Goal: Transaction & Acquisition: Purchase product/service

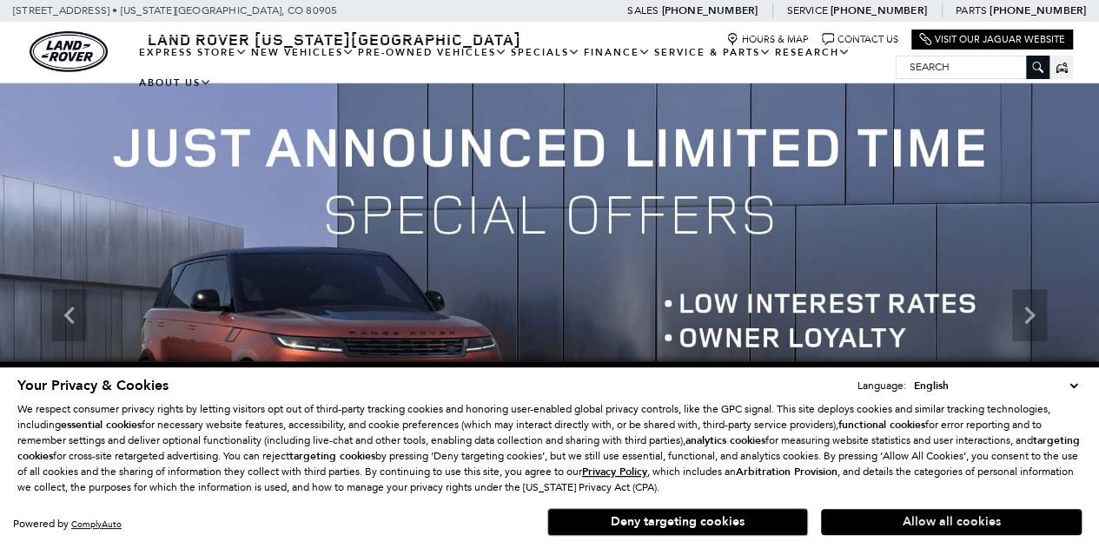
click at [935, 524] on button "Allow all cookies" at bounding box center [951, 522] width 261 height 26
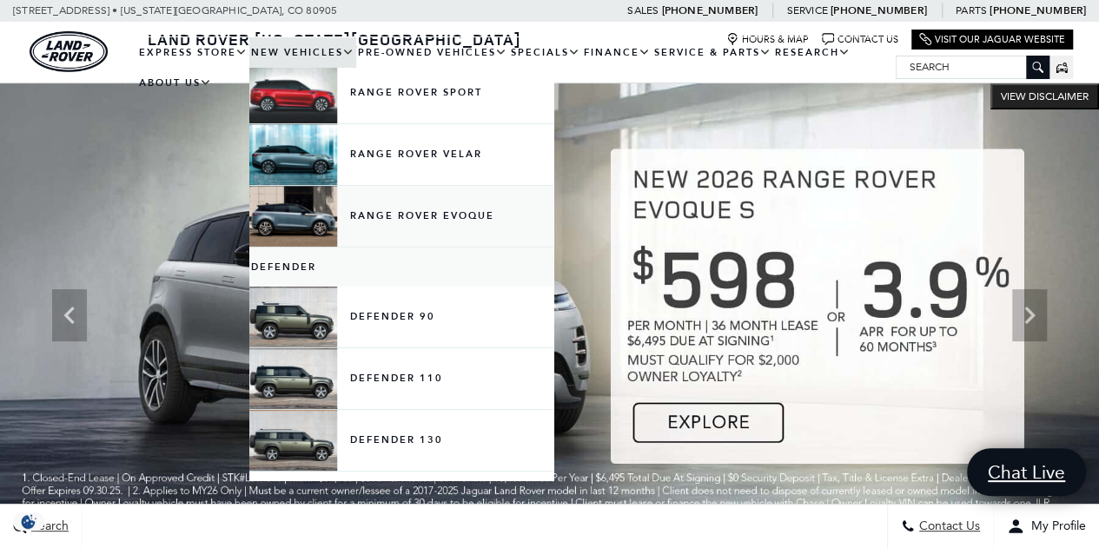
scroll to position [170, 0]
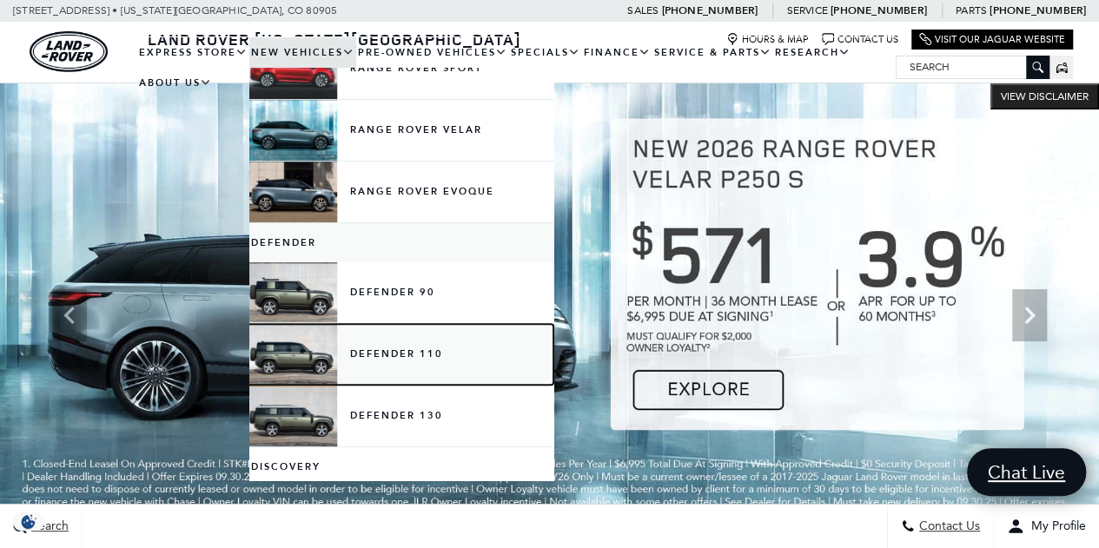
click at [393, 348] on link "Defender 110" at bounding box center [401, 354] width 304 height 61
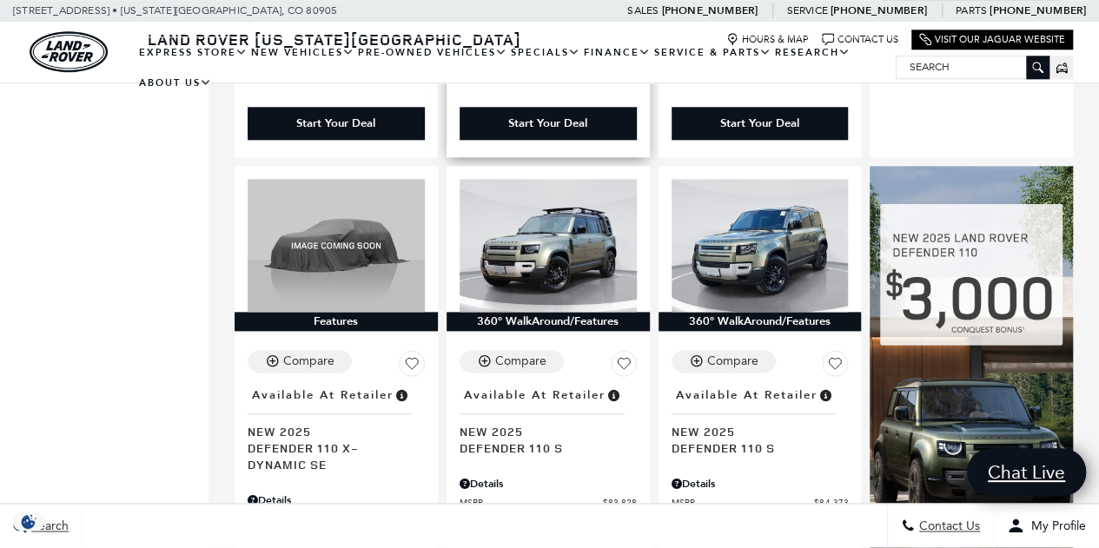
scroll to position [964, 0]
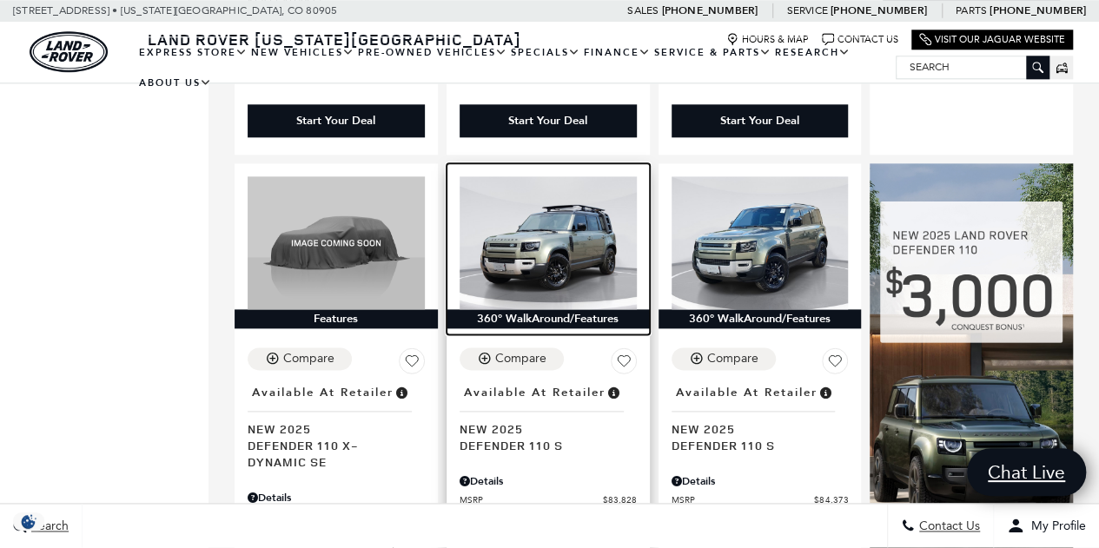
click at [582, 196] on img at bounding box center [548, 242] width 177 height 133
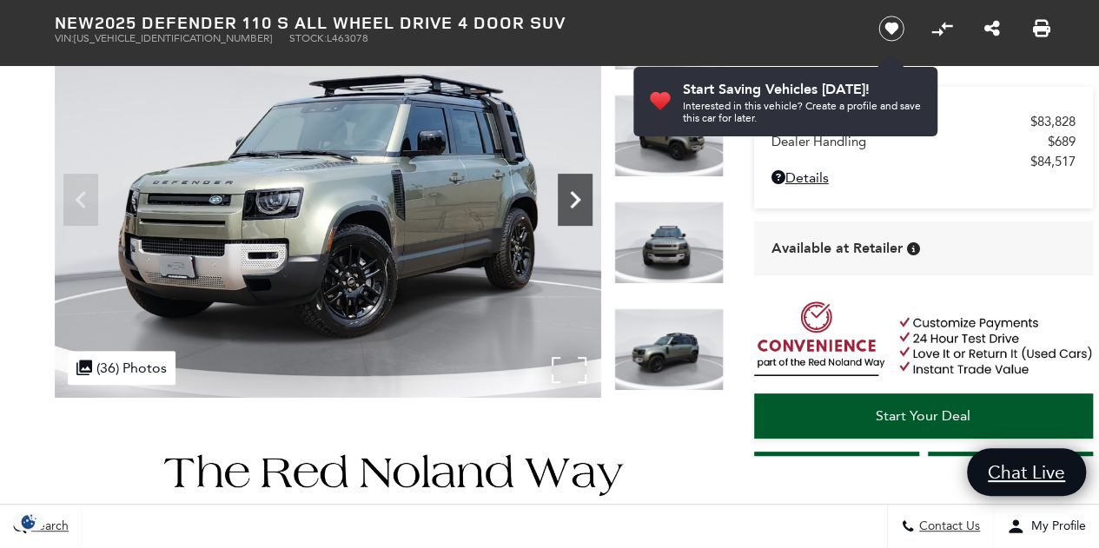
click at [582, 206] on icon "Next" at bounding box center [575, 199] width 35 height 35
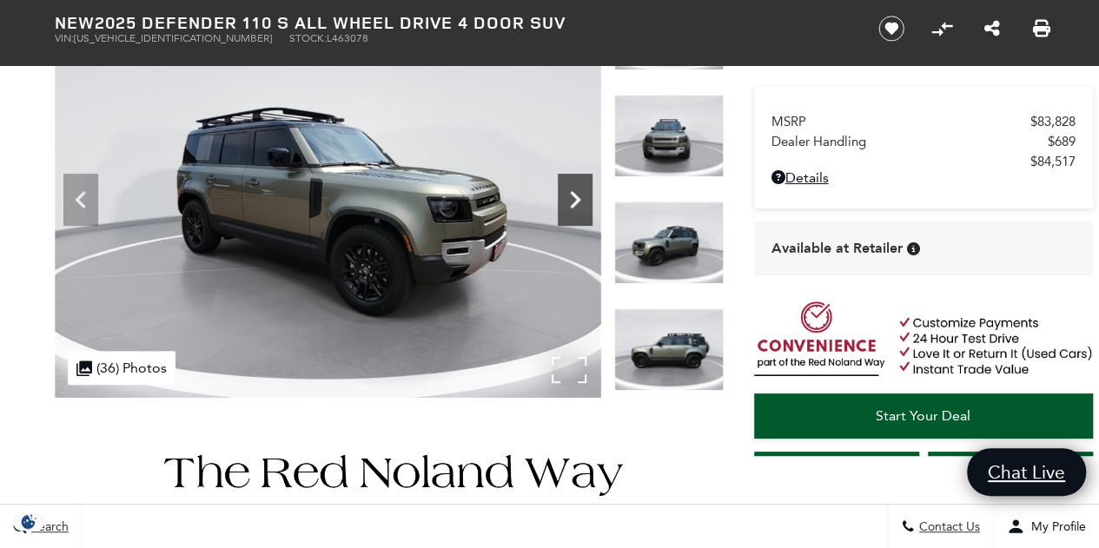
click at [582, 206] on icon "Next" at bounding box center [575, 199] width 35 height 35
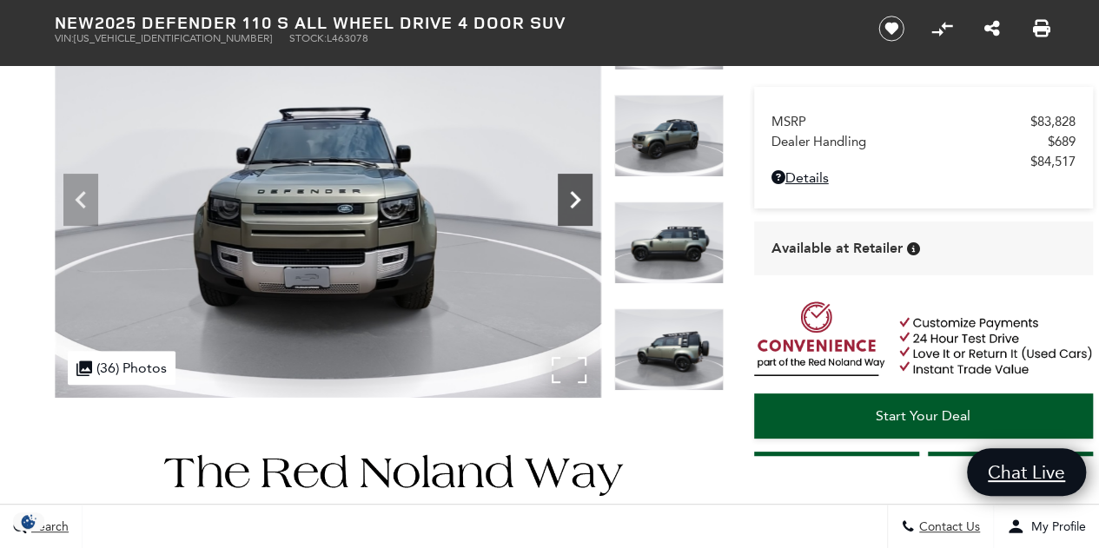
click at [582, 206] on icon "Next" at bounding box center [575, 199] width 35 height 35
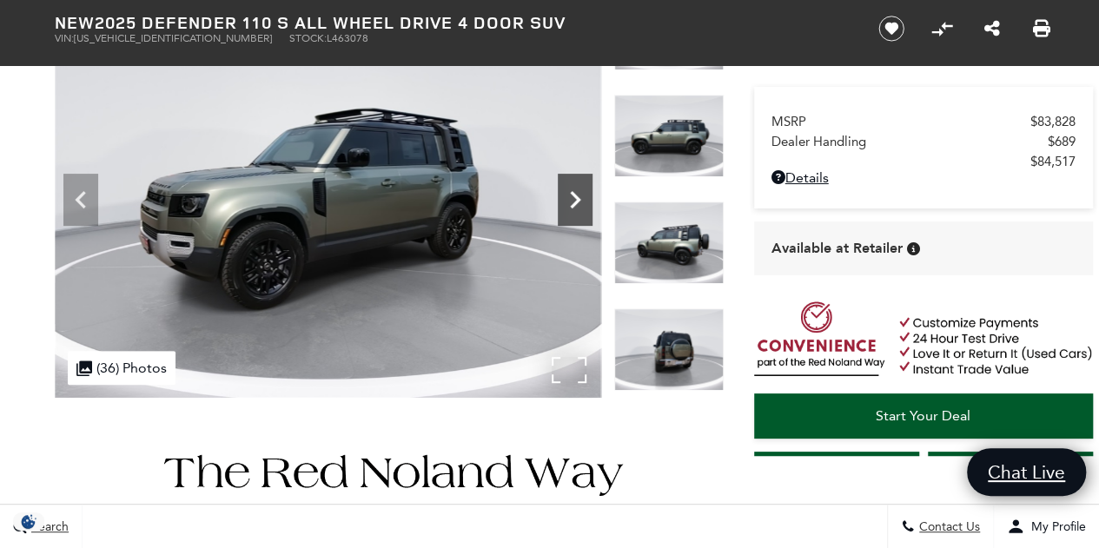
click at [582, 206] on icon "Next" at bounding box center [575, 199] width 35 height 35
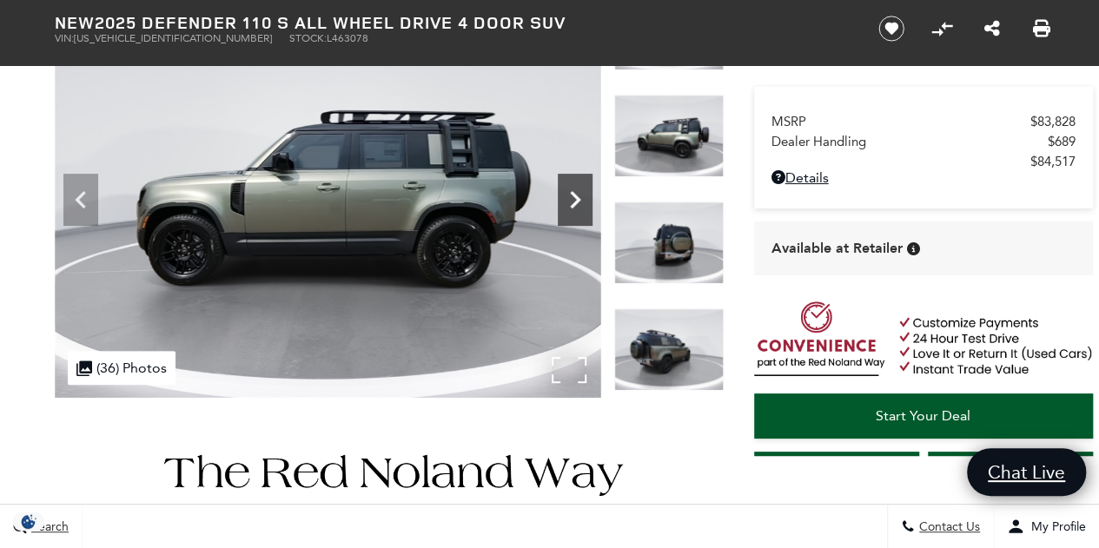
click at [582, 206] on icon "Next" at bounding box center [575, 199] width 35 height 35
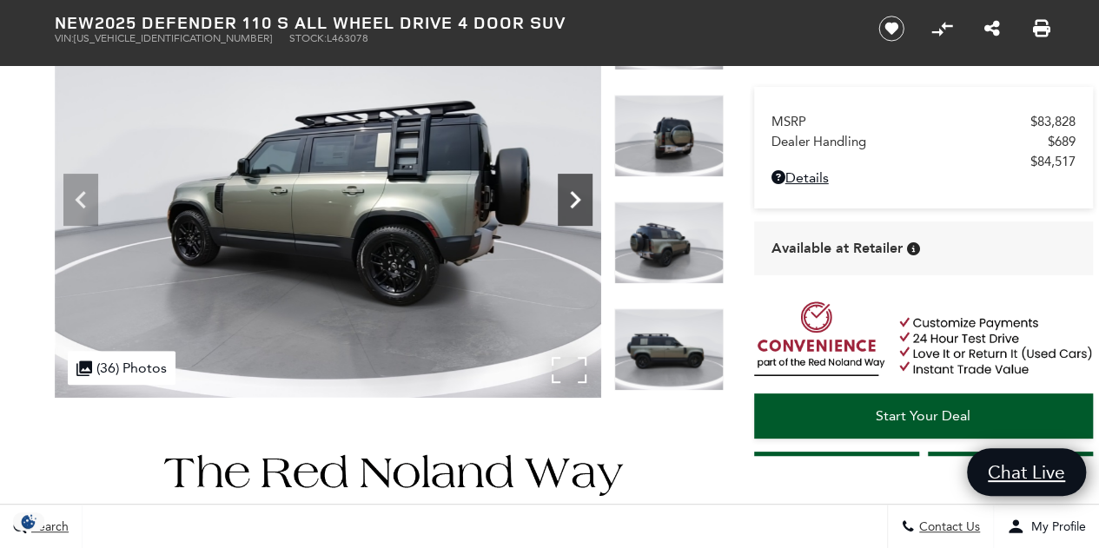
click at [582, 206] on icon "Next" at bounding box center [575, 199] width 35 height 35
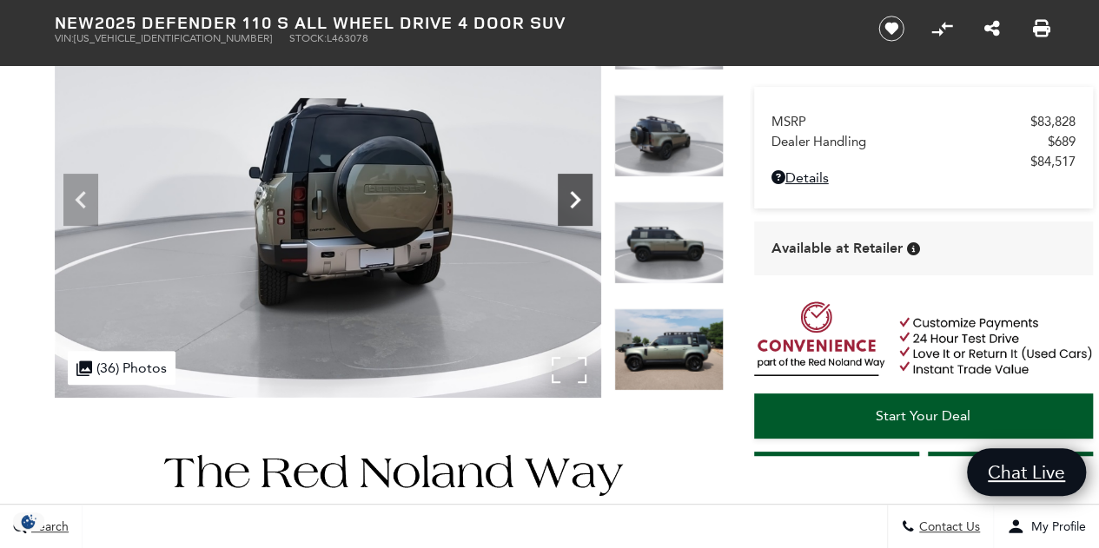
click at [582, 206] on icon "Next" at bounding box center [575, 199] width 35 height 35
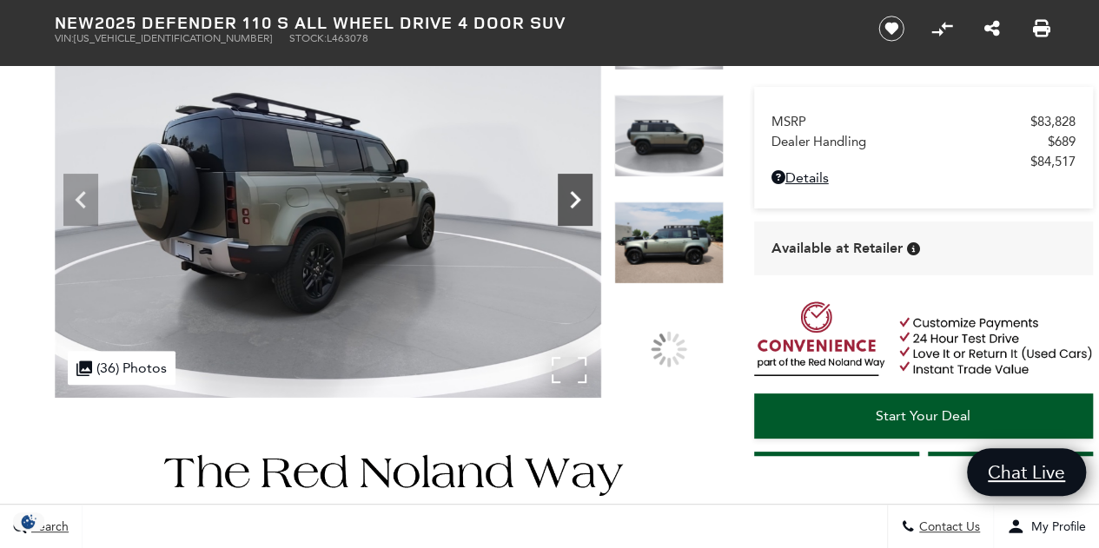
click at [582, 206] on icon "Next" at bounding box center [575, 199] width 35 height 35
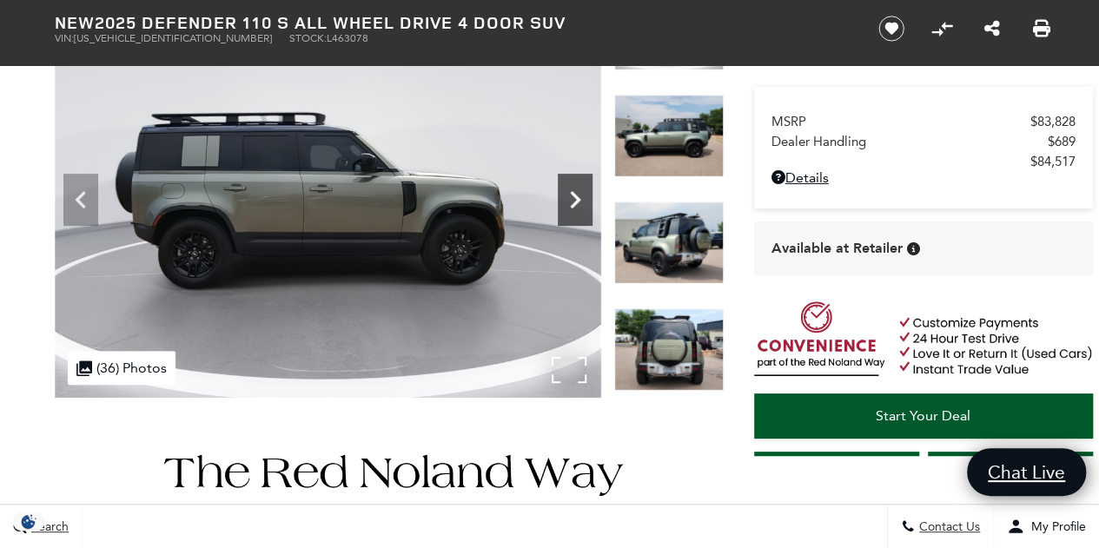
click at [580, 206] on icon "Next" at bounding box center [575, 199] width 35 height 35
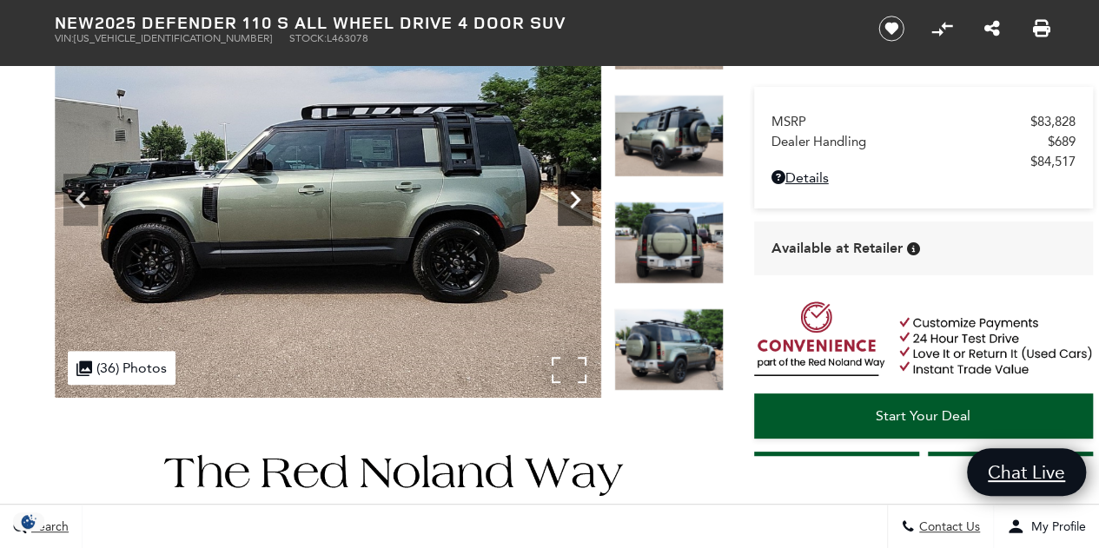
click at [580, 206] on icon "Next" at bounding box center [575, 199] width 35 height 35
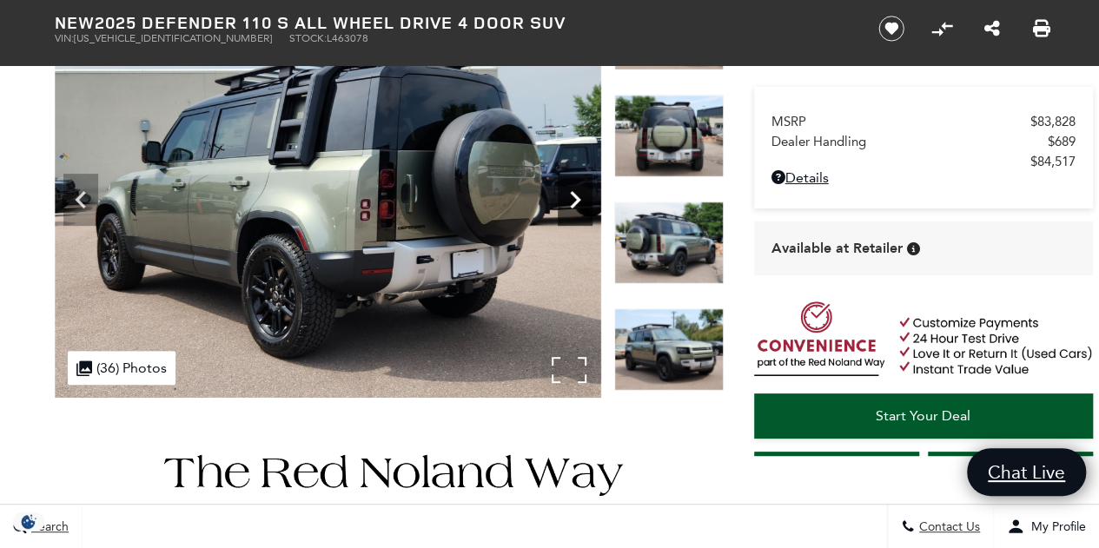
click at [580, 206] on icon "Next" at bounding box center [575, 199] width 35 height 35
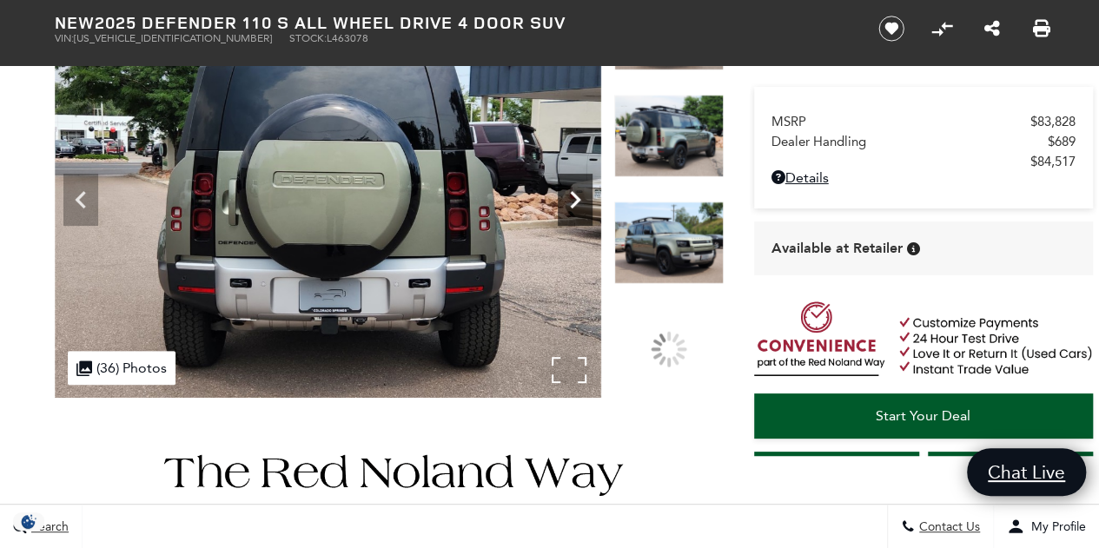
click at [580, 206] on icon "Next" at bounding box center [575, 199] width 35 height 35
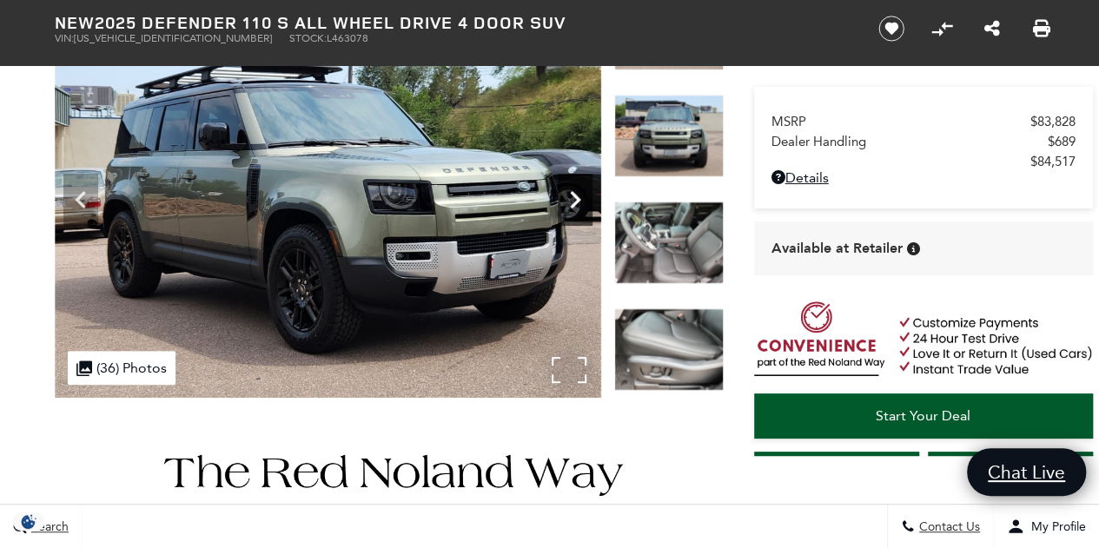
click at [577, 206] on icon "Next" at bounding box center [575, 199] width 35 height 35
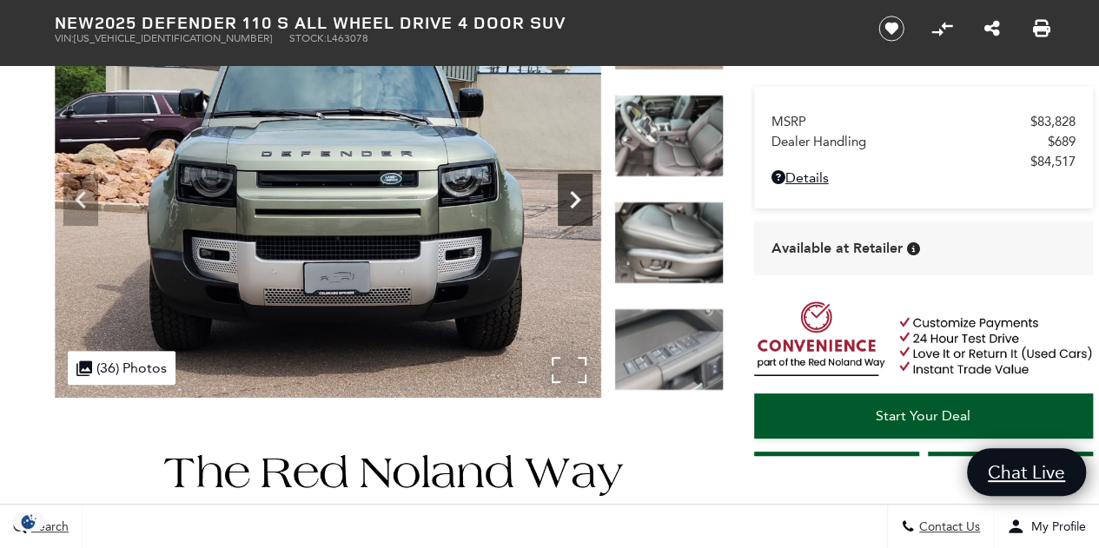
click at [577, 206] on icon "Next" at bounding box center [575, 199] width 35 height 35
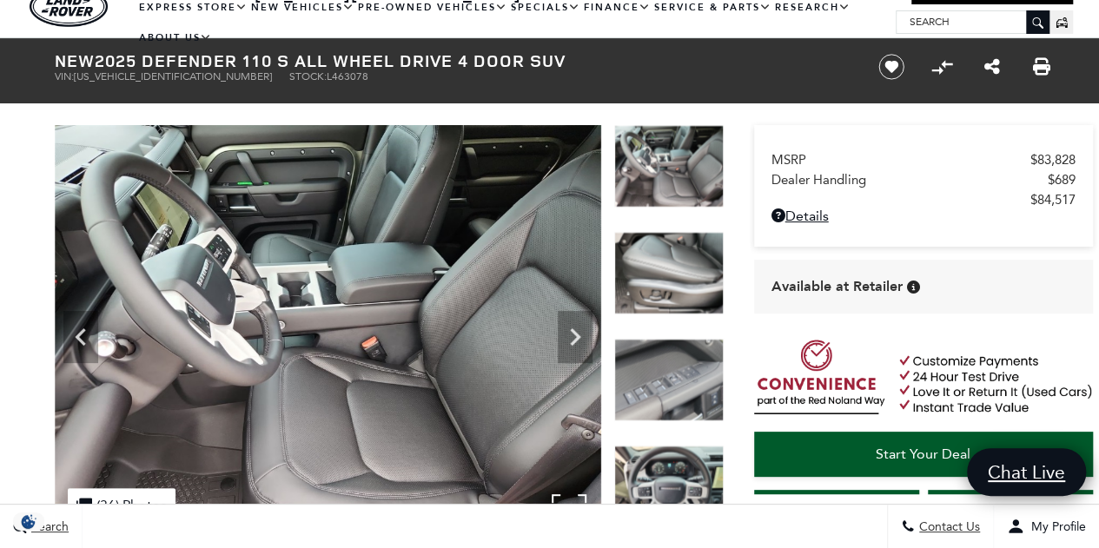
scroll to position [46, 0]
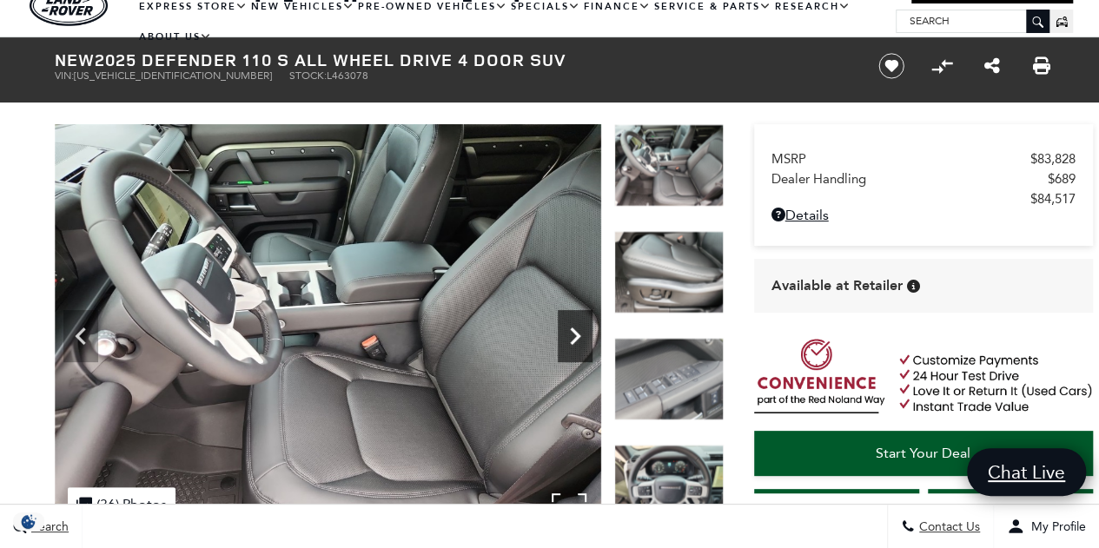
click at [575, 328] on icon "Next" at bounding box center [575, 336] width 35 height 35
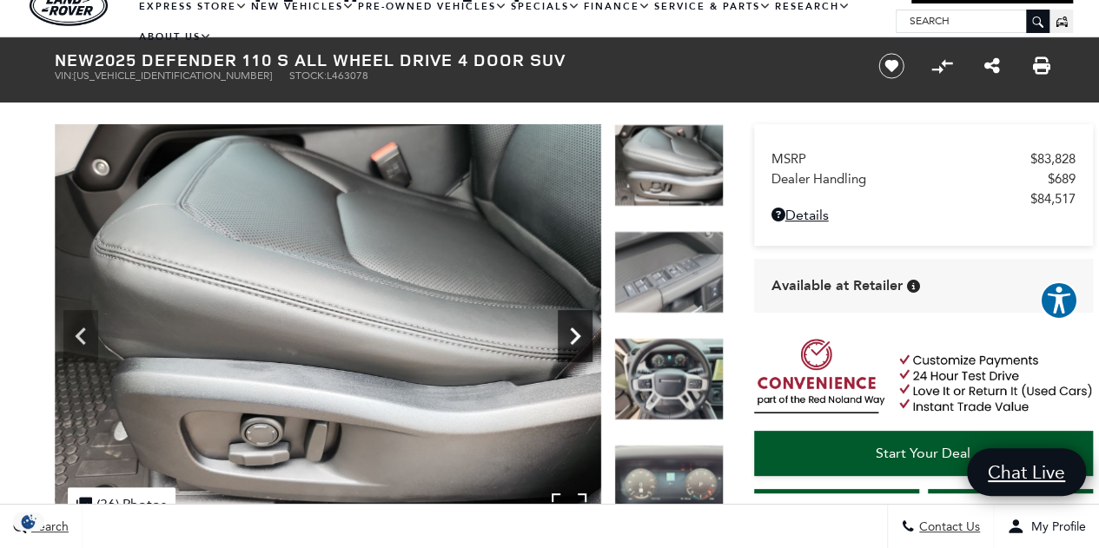
click at [574, 328] on icon "Next" at bounding box center [575, 336] width 35 height 35
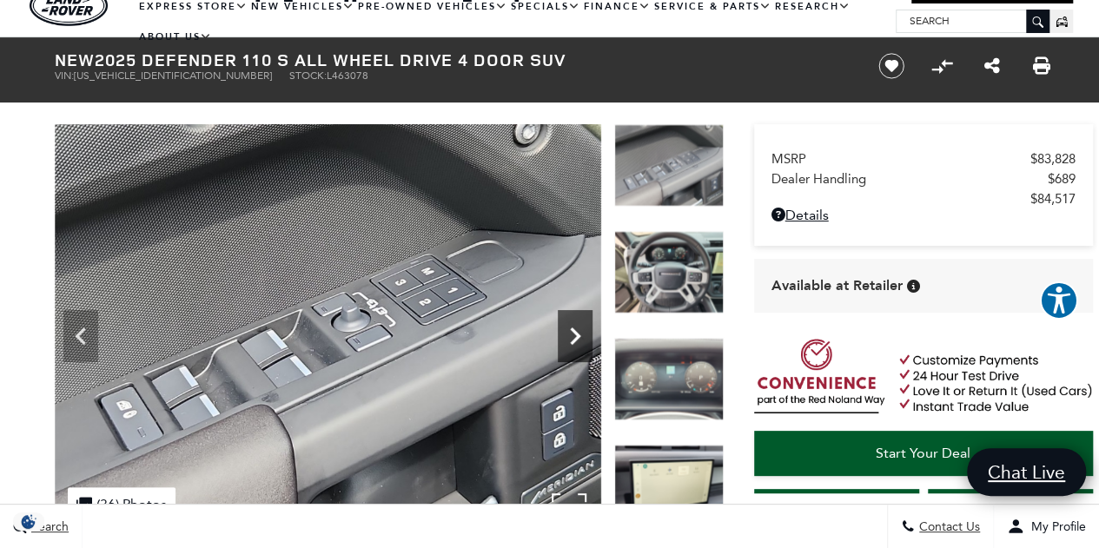
click at [574, 328] on icon "Next" at bounding box center [575, 336] width 35 height 35
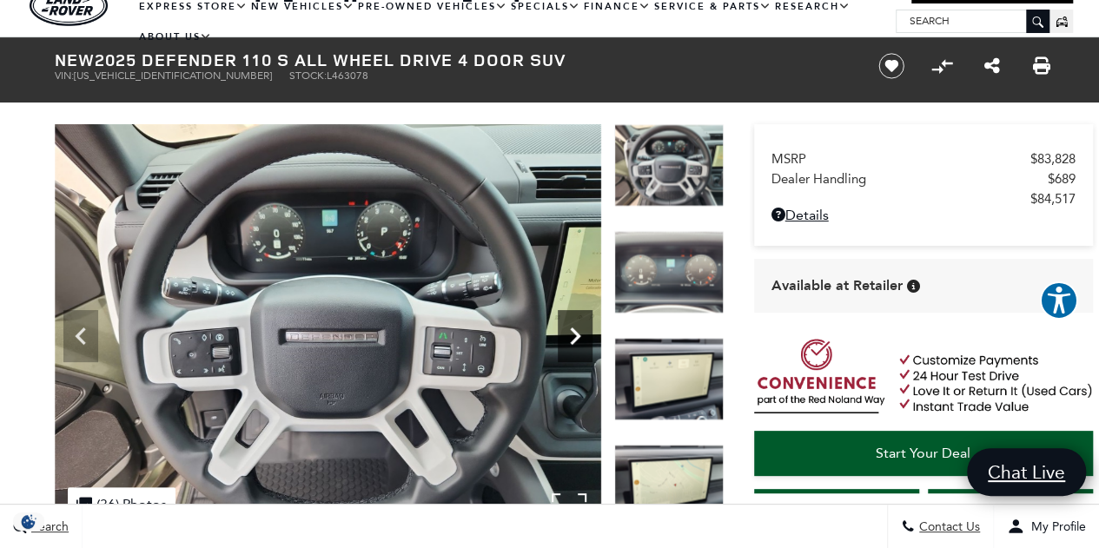
click at [574, 328] on icon "Next" at bounding box center [575, 336] width 35 height 35
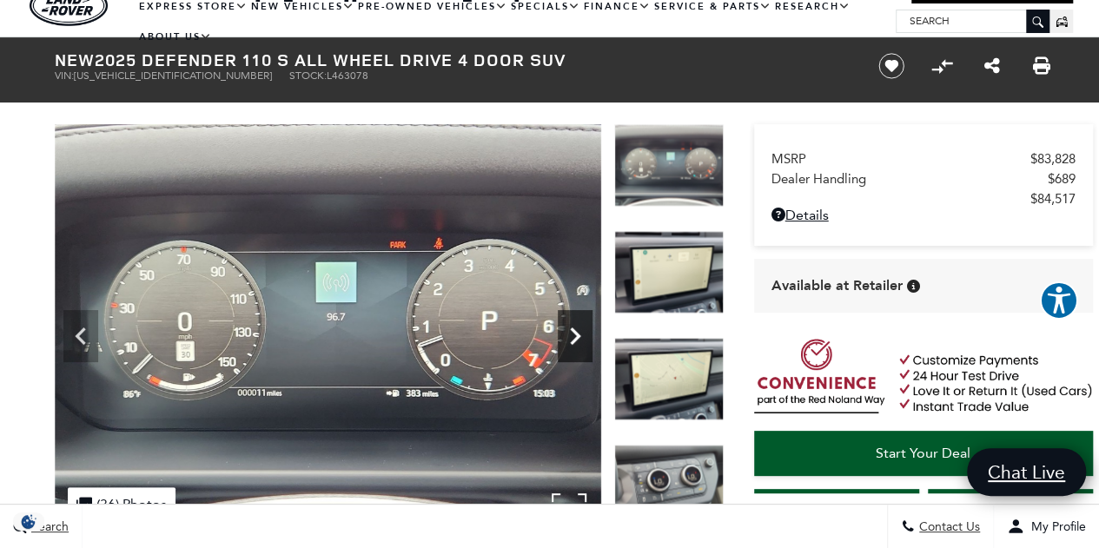
click at [573, 328] on icon "Next" at bounding box center [575, 336] width 35 height 35
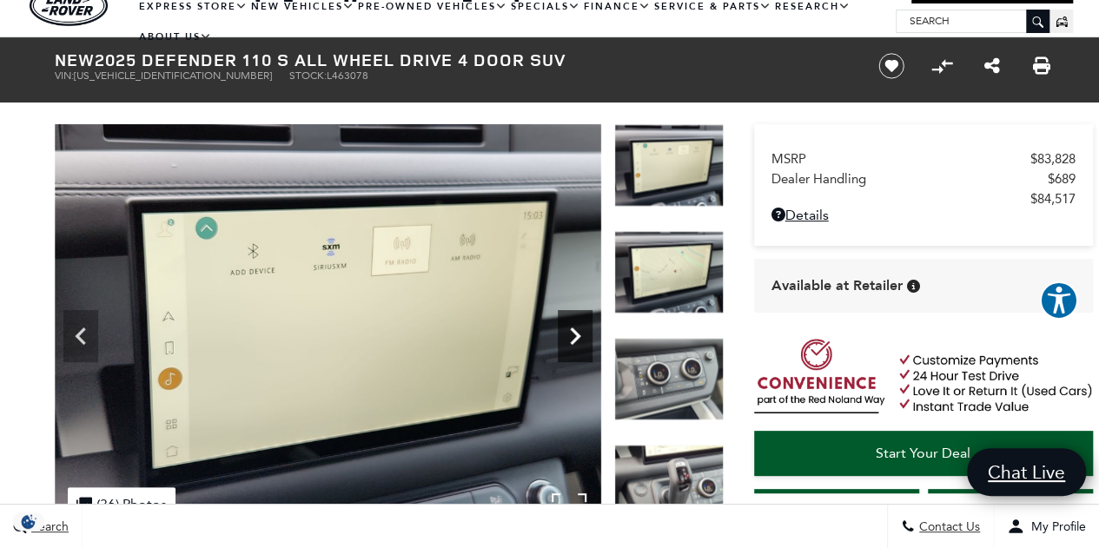
click at [573, 328] on icon "Next" at bounding box center [575, 336] width 35 height 35
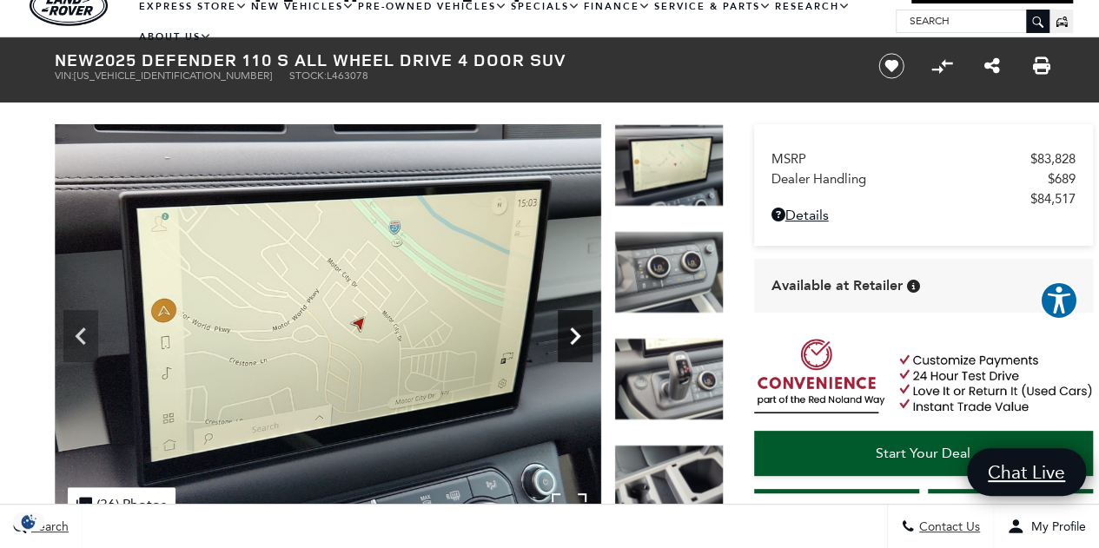
click at [573, 328] on icon "Next" at bounding box center [575, 336] width 35 height 35
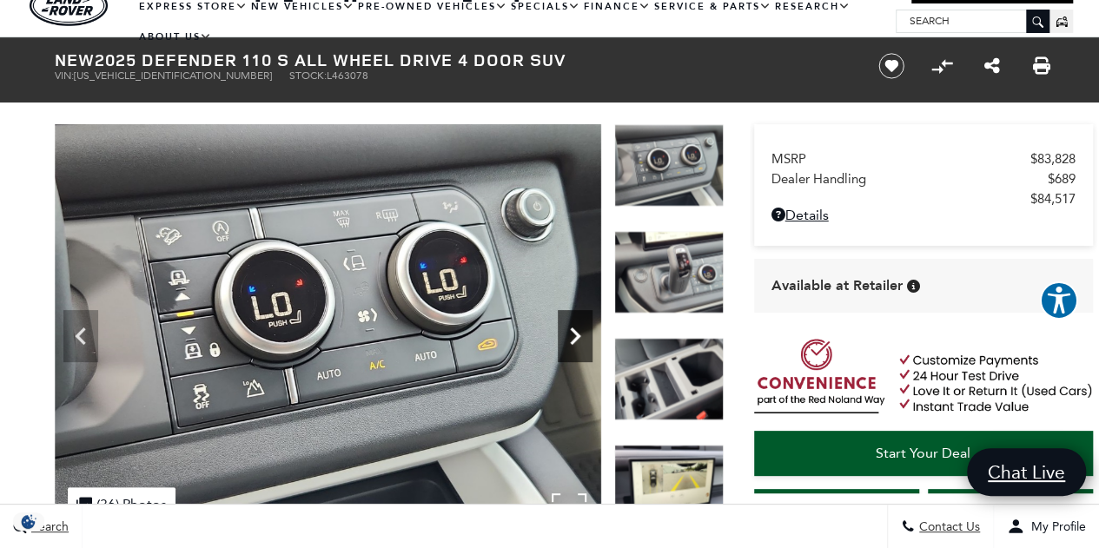
click at [572, 328] on icon "Next" at bounding box center [575, 336] width 10 height 17
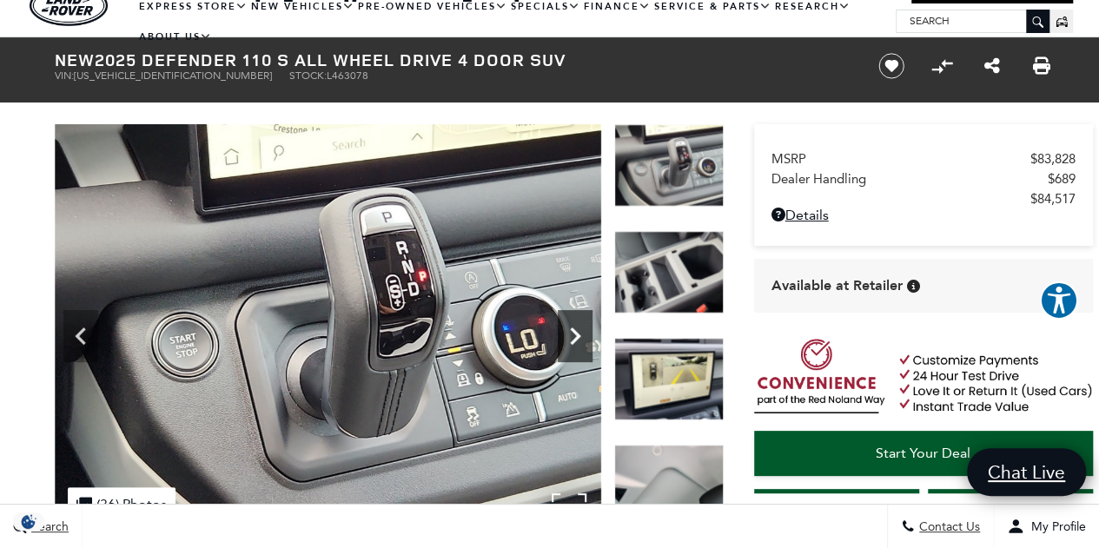
click at [571, 328] on icon "Next" at bounding box center [575, 336] width 10 height 17
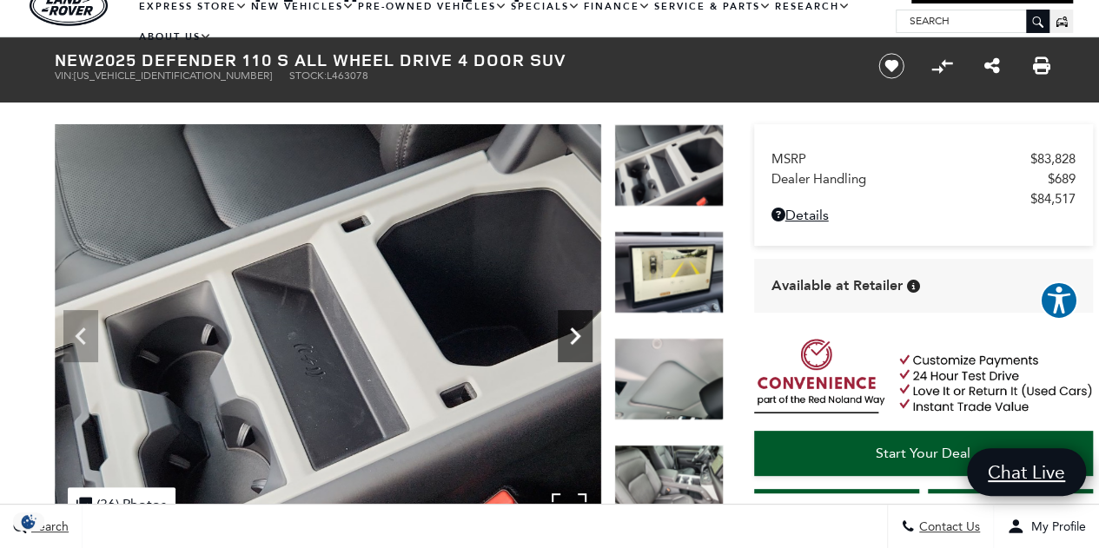
click at [571, 328] on icon "Next" at bounding box center [575, 336] width 10 height 17
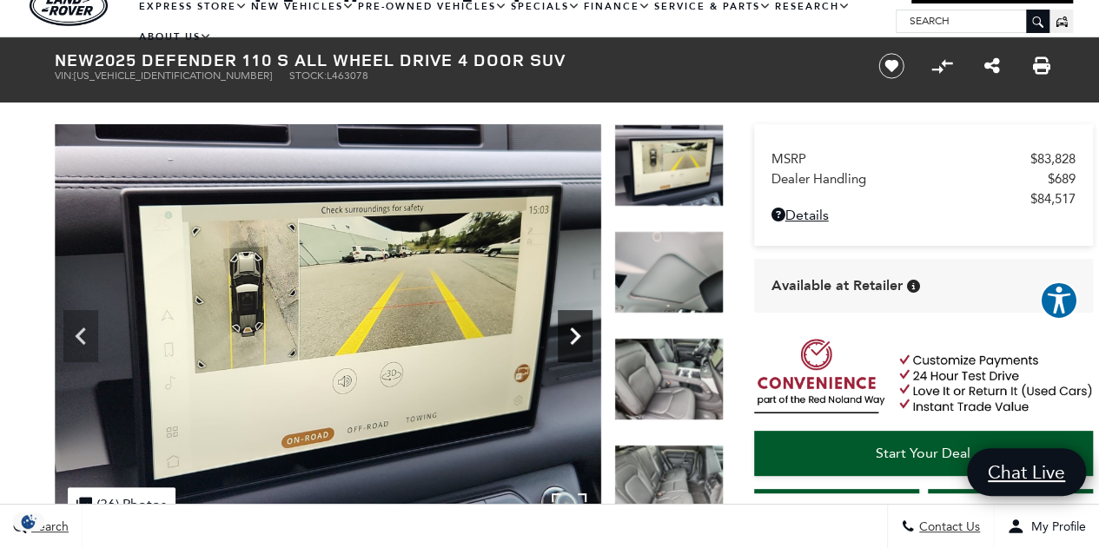
click at [571, 328] on icon "Next" at bounding box center [575, 336] width 10 height 17
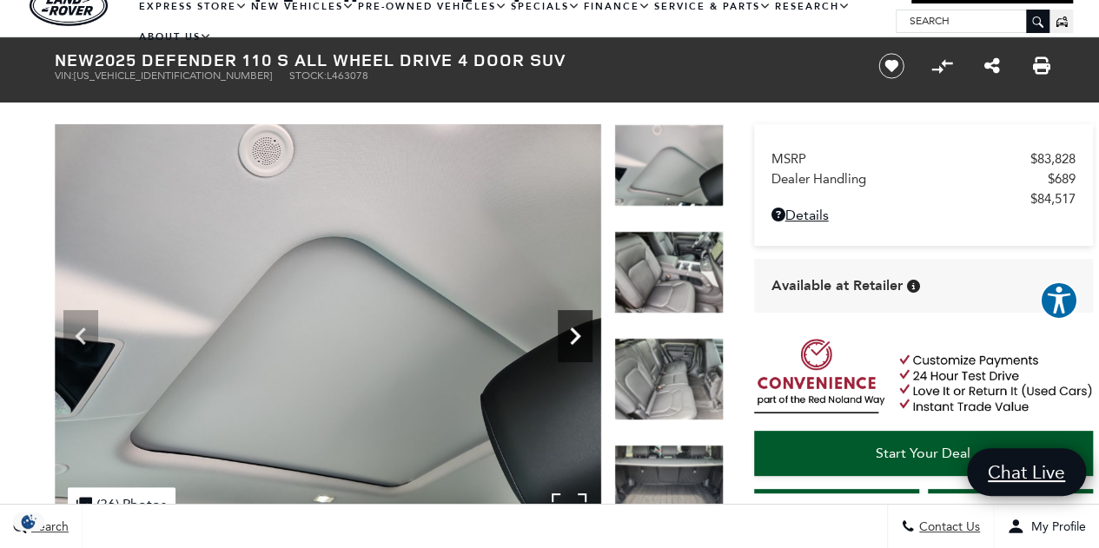
click at [569, 327] on icon "Next" at bounding box center [575, 336] width 35 height 35
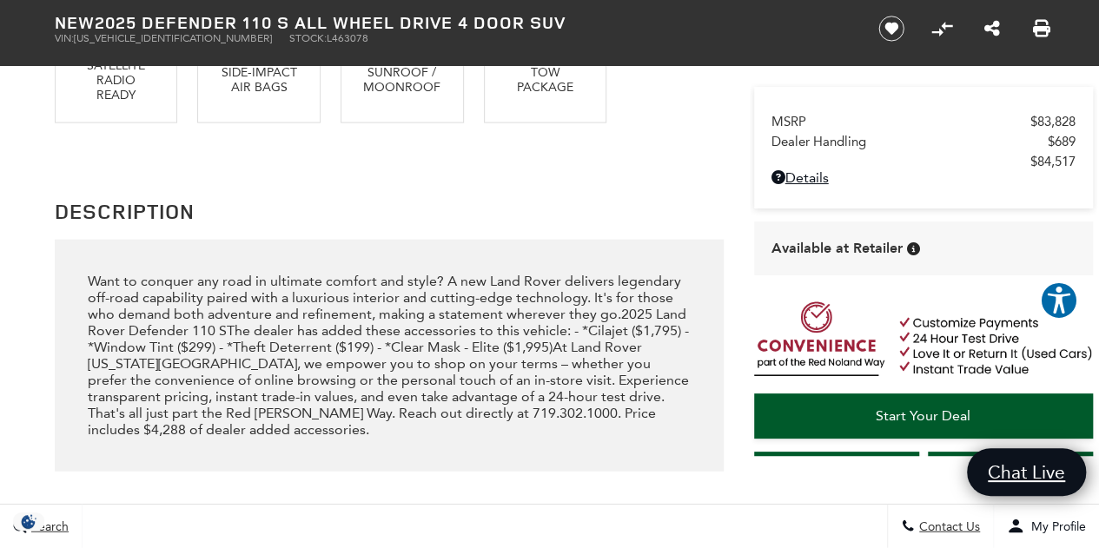
scroll to position [1879, 0]
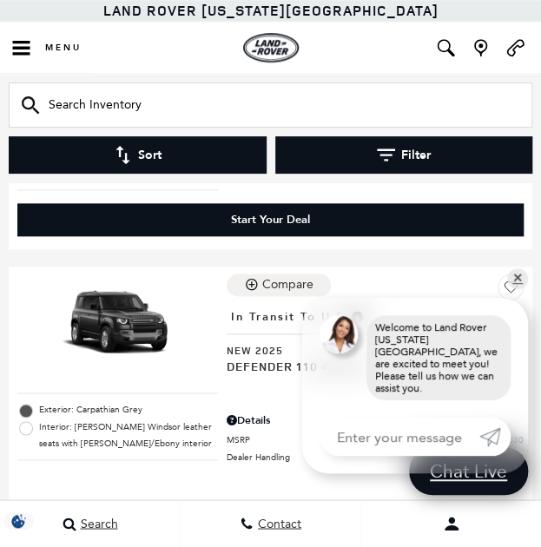
scroll to position [374, 0]
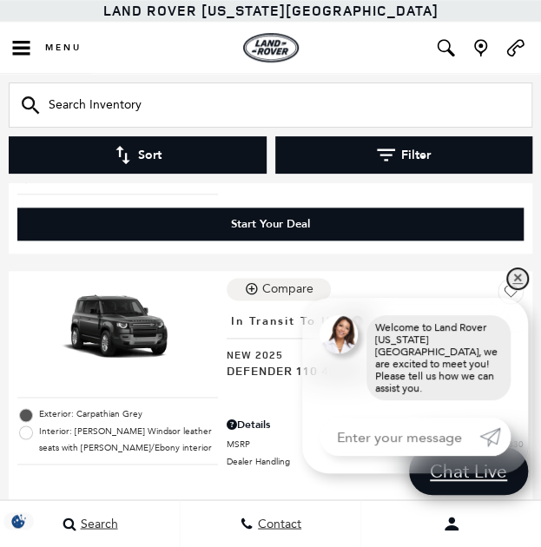
click at [521, 289] on link "✕" at bounding box center [517, 278] width 21 height 21
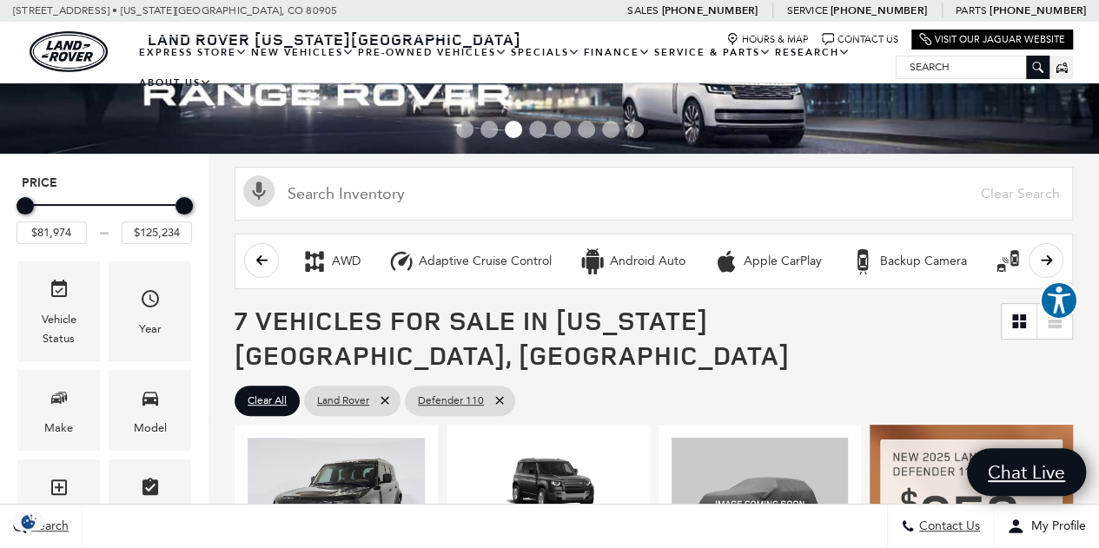
scroll to position [47, 0]
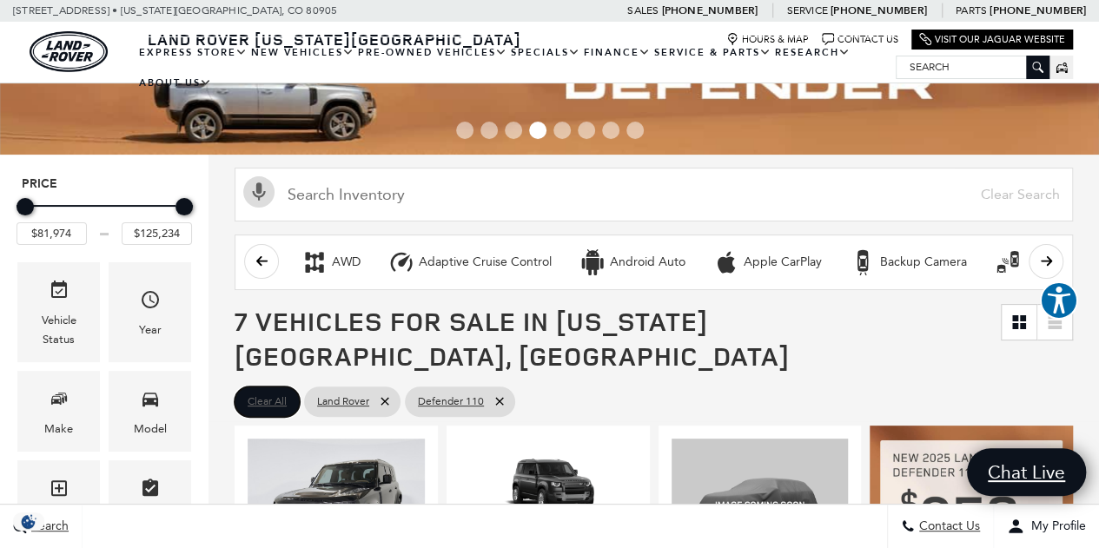
click at [262, 391] on span "Clear All" at bounding box center [267, 402] width 39 height 22
click at [262, 439] on img at bounding box center [336, 505] width 177 height 133
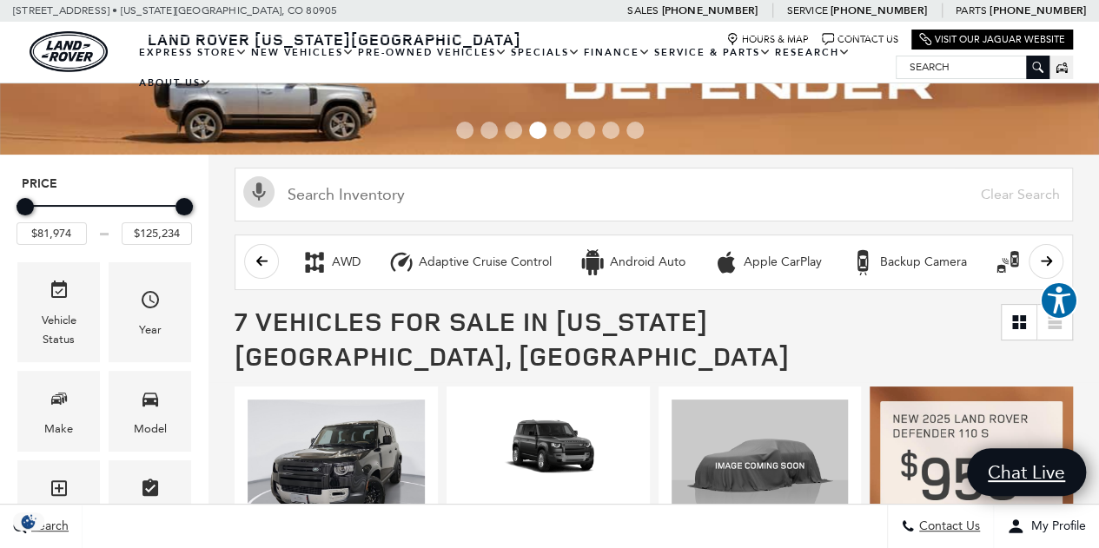
type input "$57,690"
type input "$161,034"
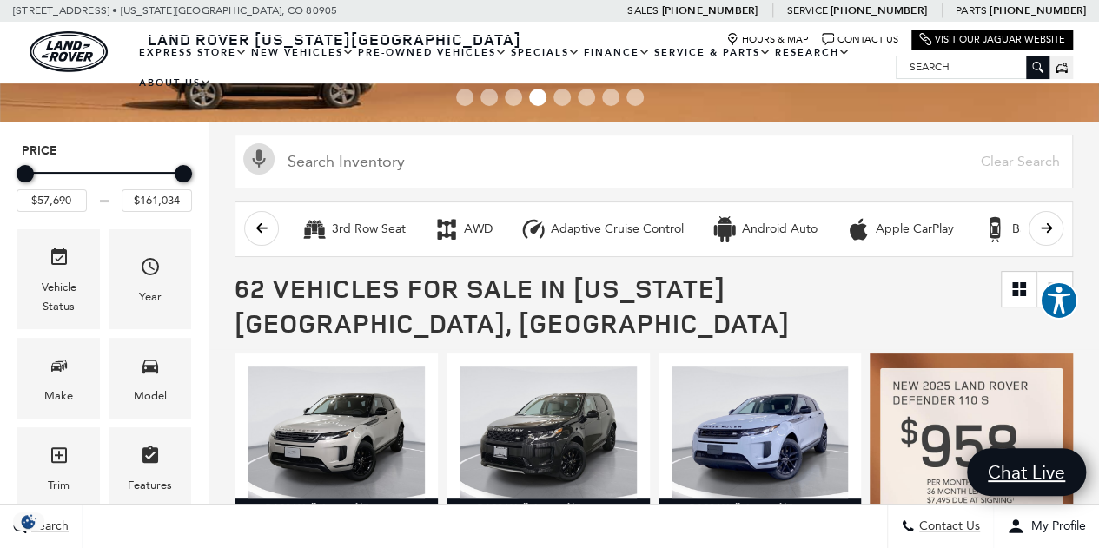
scroll to position [233, 0]
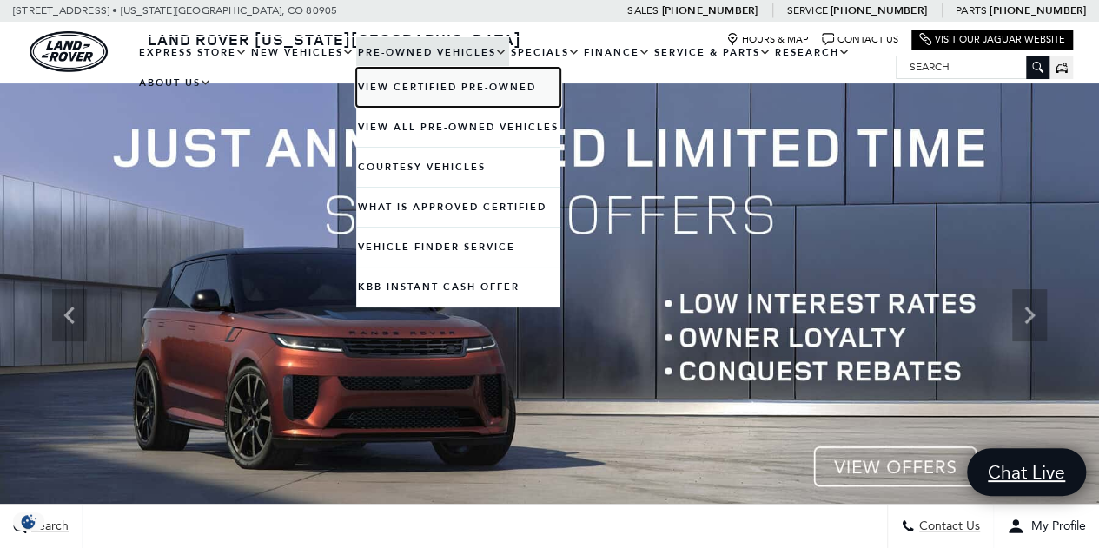
click at [418, 85] on link "View Certified Pre-Owned" at bounding box center [458, 87] width 204 height 39
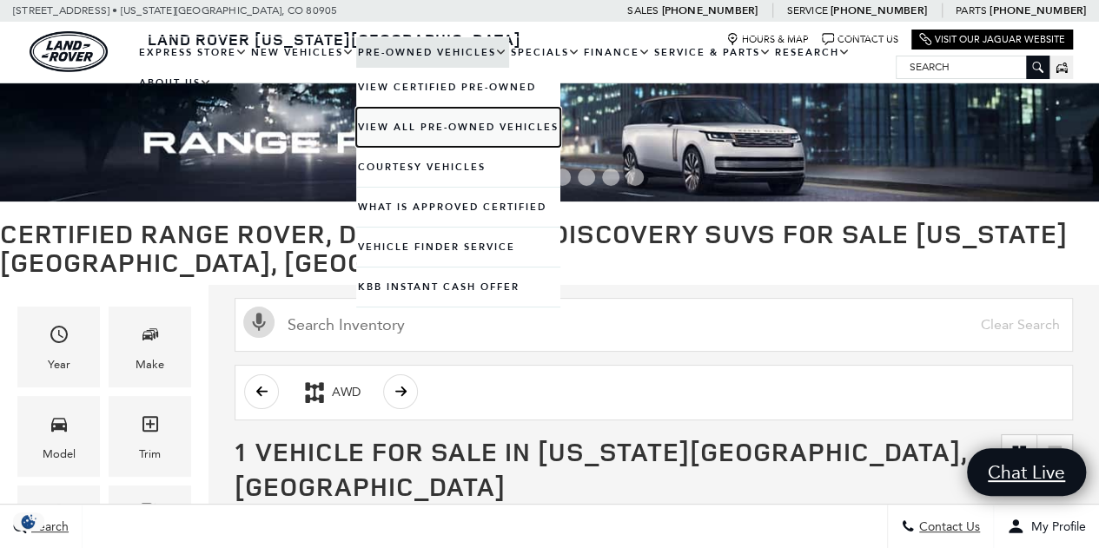
click at [445, 123] on link "View All Pre-Owned Vehicles" at bounding box center [458, 127] width 204 height 39
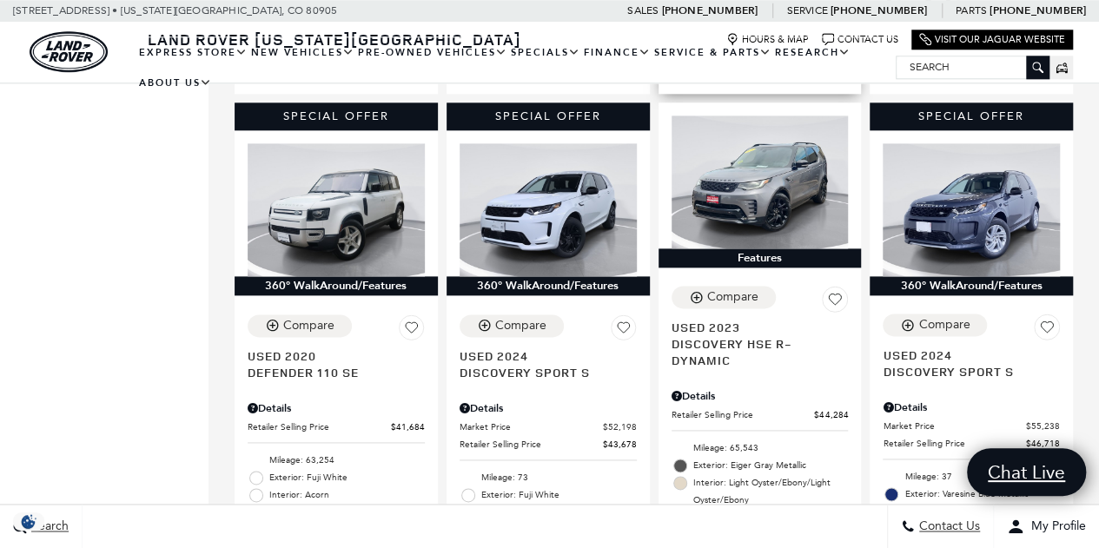
scroll to position [970, 0]
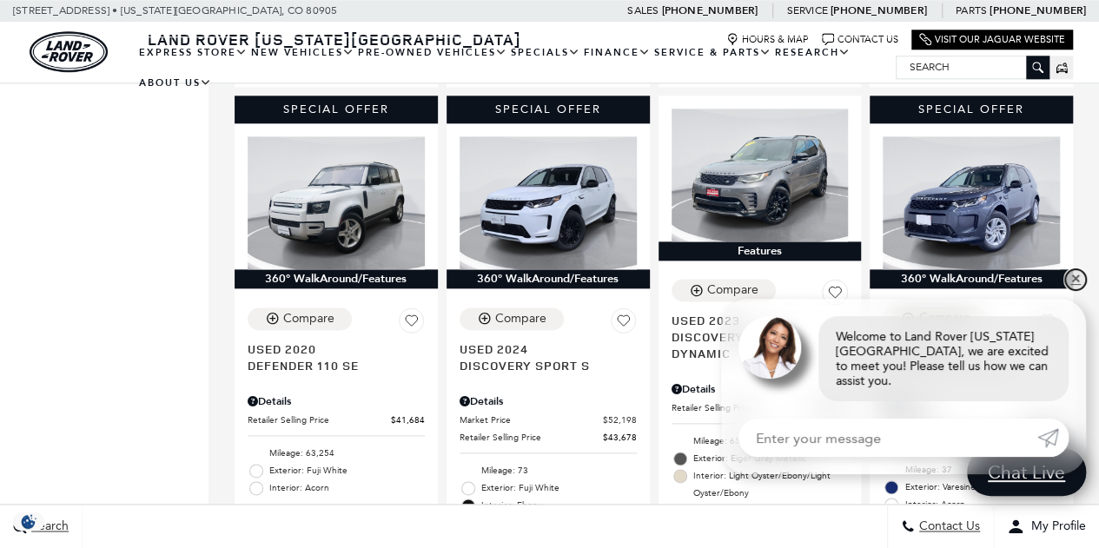
click at [1075, 290] on link "✕" at bounding box center [1075, 279] width 21 height 21
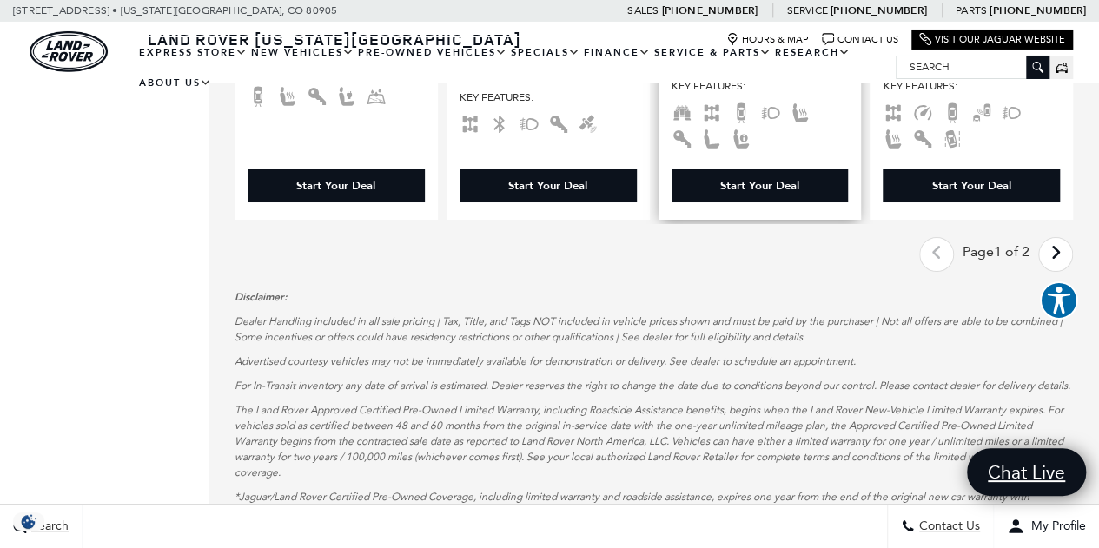
scroll to position [3180, 0]
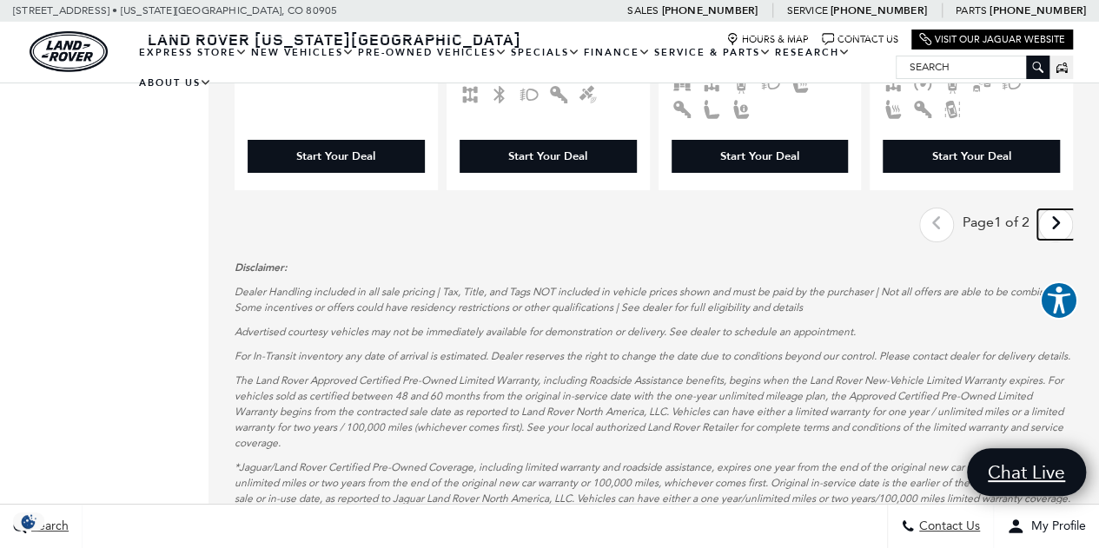
drag, startPoint x: 1070, startPoint y: 176, endPoint x: 1062, endPoint y: 182, distance: 9.4
click at [1062, 209] on icon "next page" at bounding box center [1056, 223] width 11 height 28
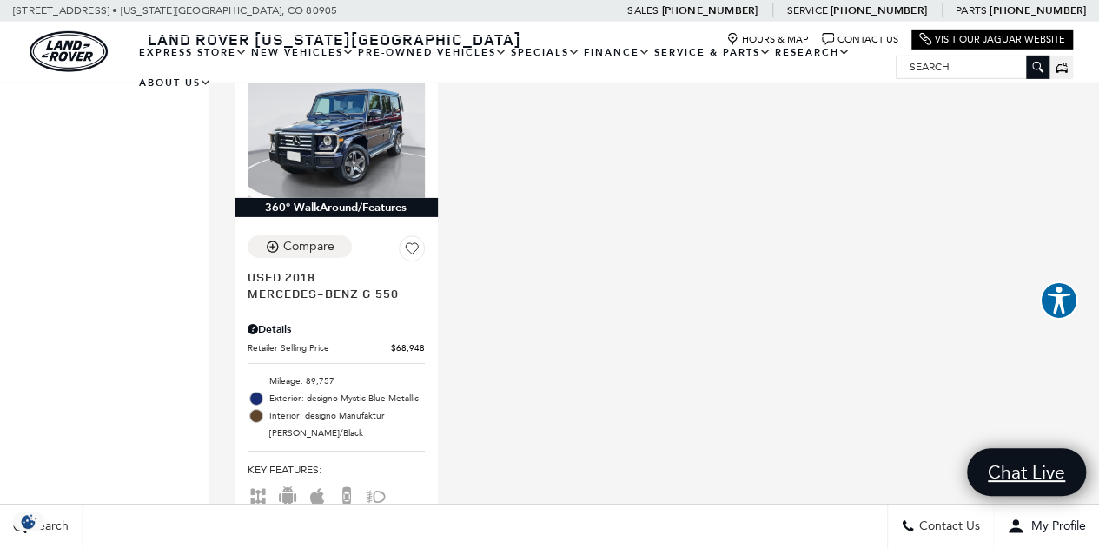
scroll to position [2747, 0]
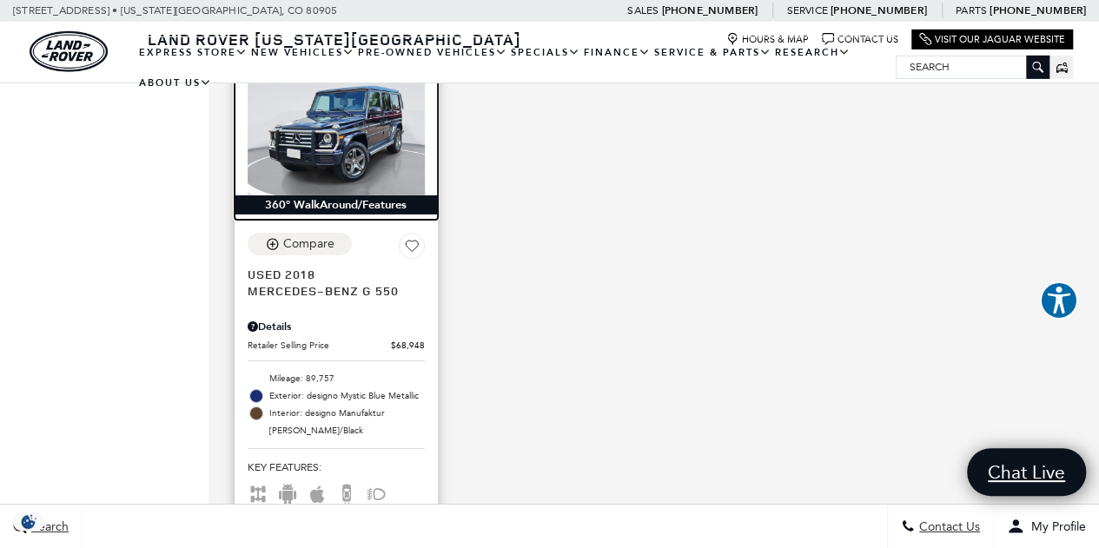
click at [358, 119] on img at bounding box center [336, 129] width 177 height 133
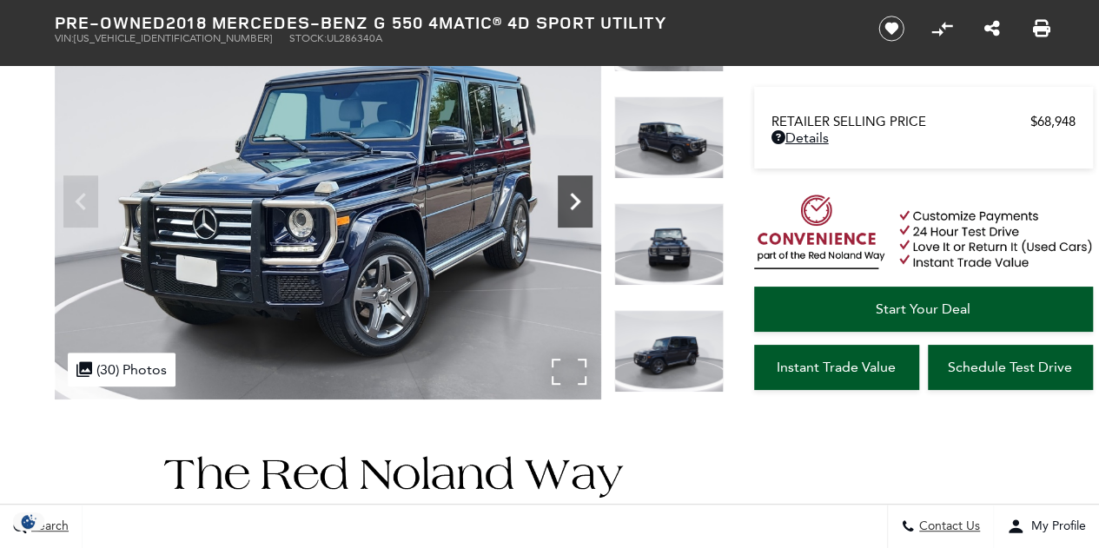
click at [577, 198] on icon "Next" at bounding box center [575, 201] width 10 height 17
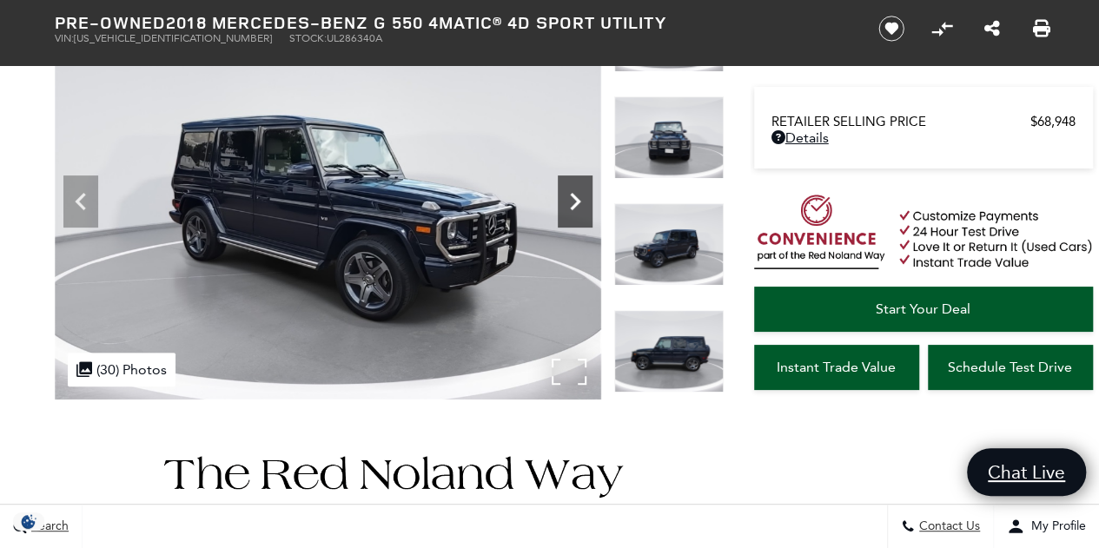
click at [577, 198] on icon "Next" at bounding box center [575, 201] width 10 height 17
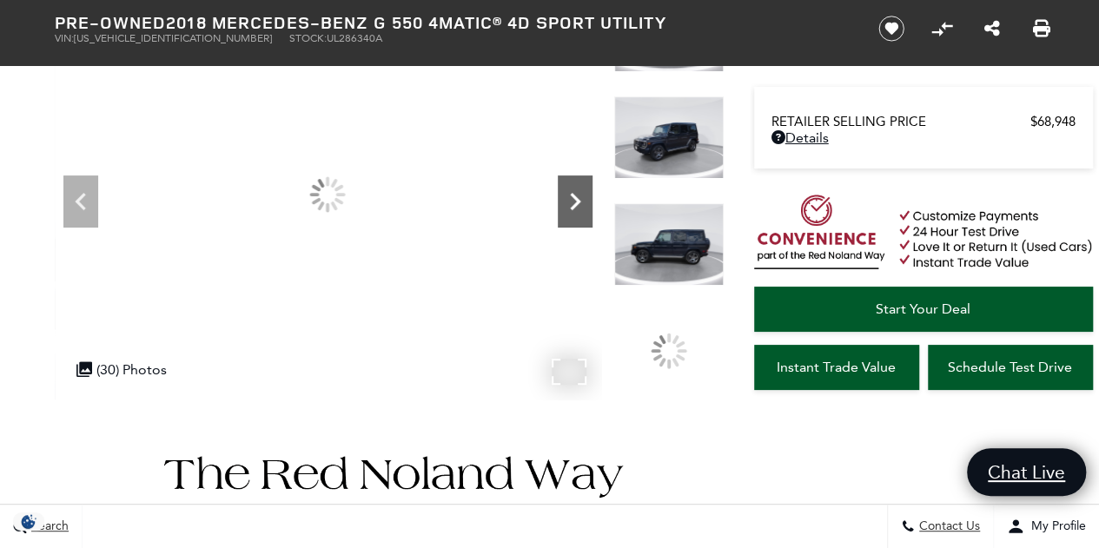
scroll to position [180, 0]
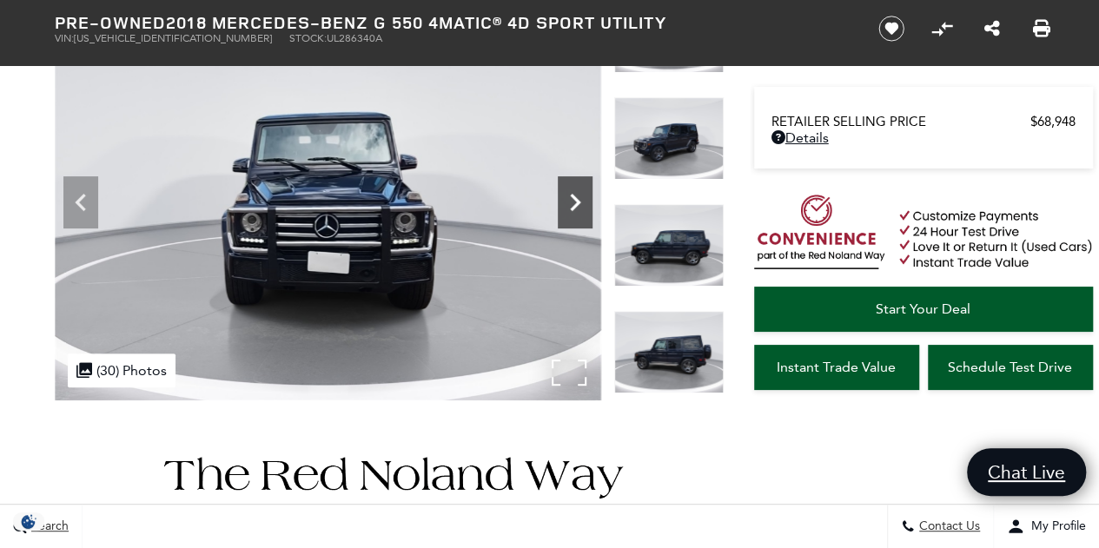
click at [577, 198] on icon "Next" at bounding box center [575, 202] width 35 height 35
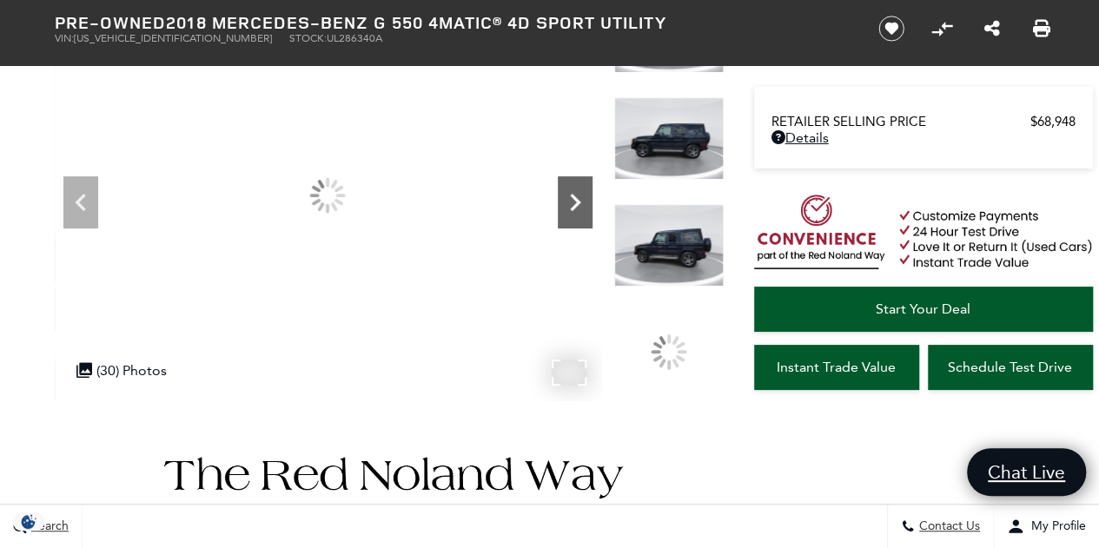
scroll to position [0, 0]
click at [577, 198] on icon "Next" at bounding box center [575, 202] width 35 height 35
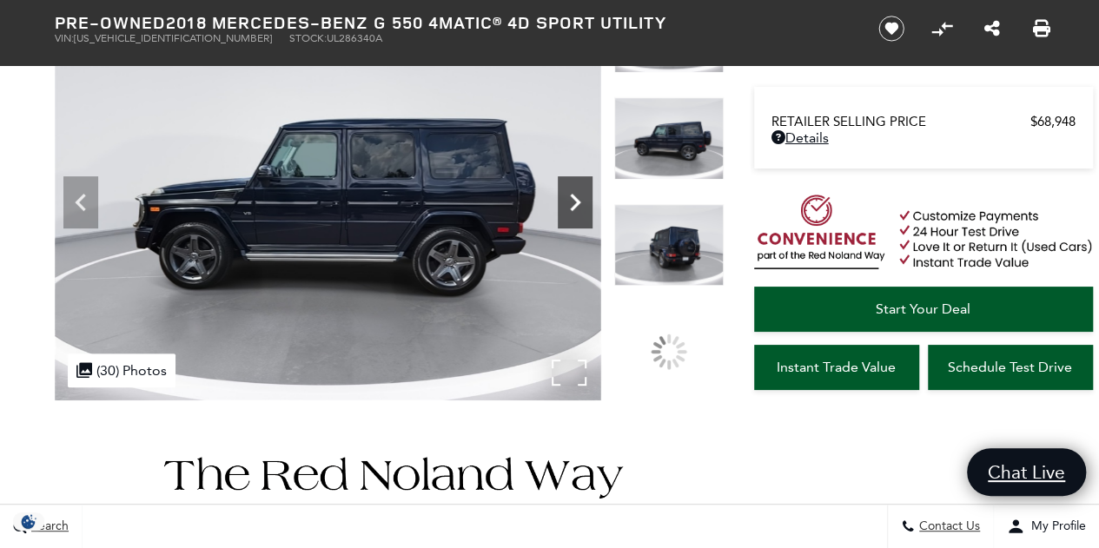
click at [577, 198] on icon "Next" at bounding box center [575, 202] width 35 height 35
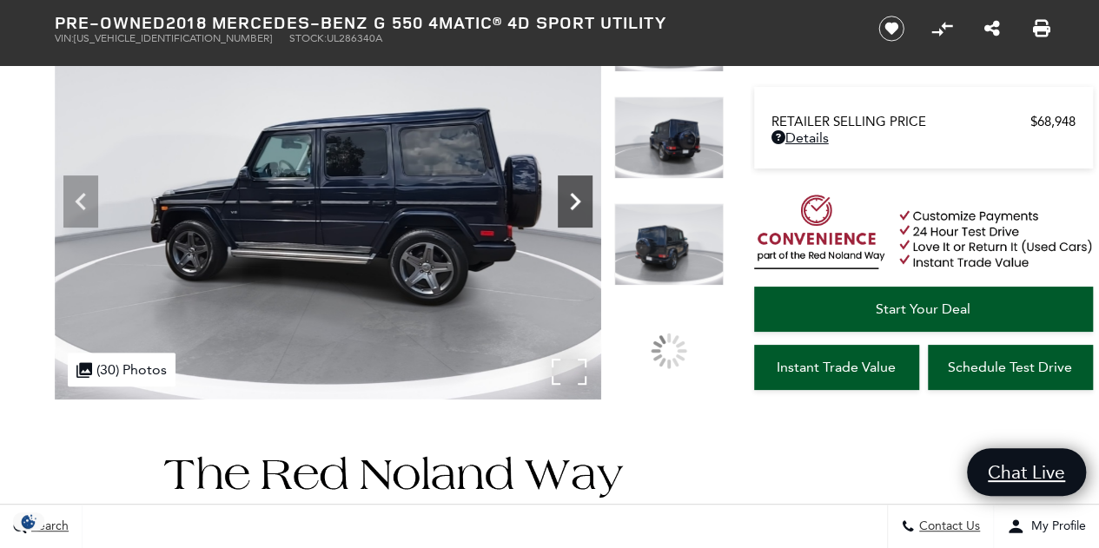
click at [577, 198] on icon "Next" at bounding box center [575, 201] width 10 height 17
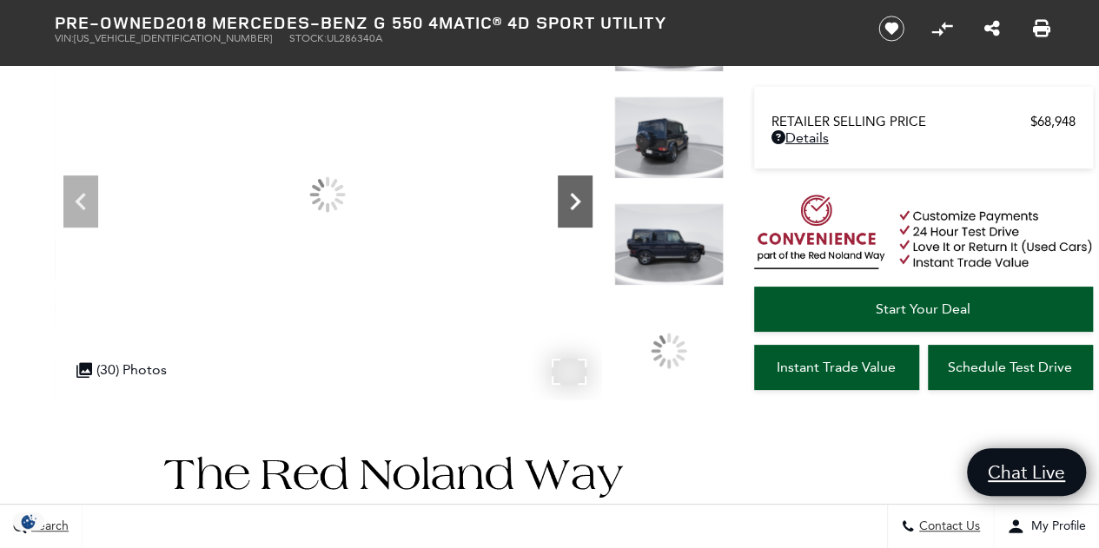
click at [577, 198] on icon "Next" at bounding box center [575, 201] width 10 height 17
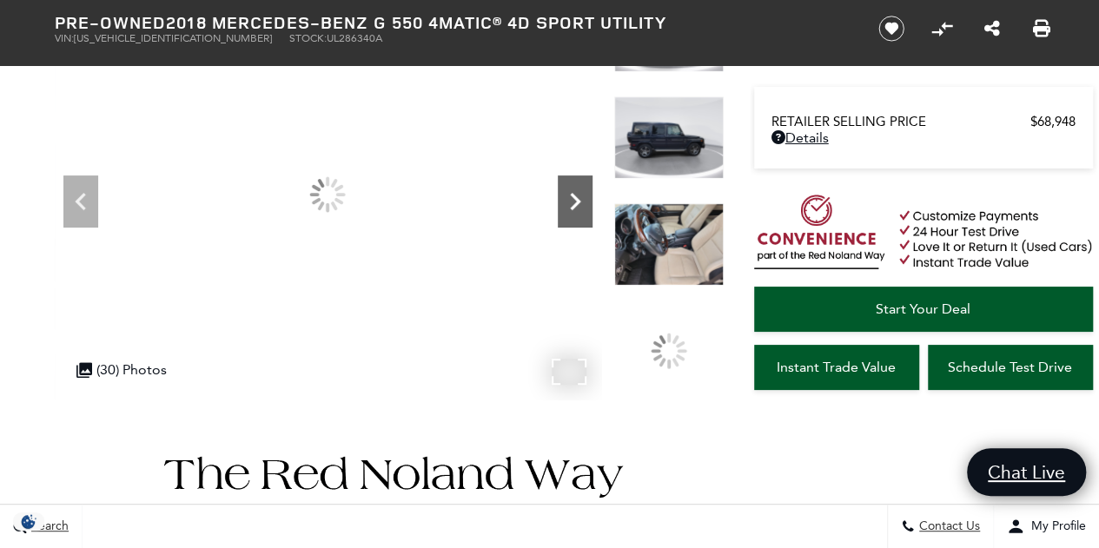
click at [577, 198] on icon "Next" at bounding box center [575, 201] width 10 height 17
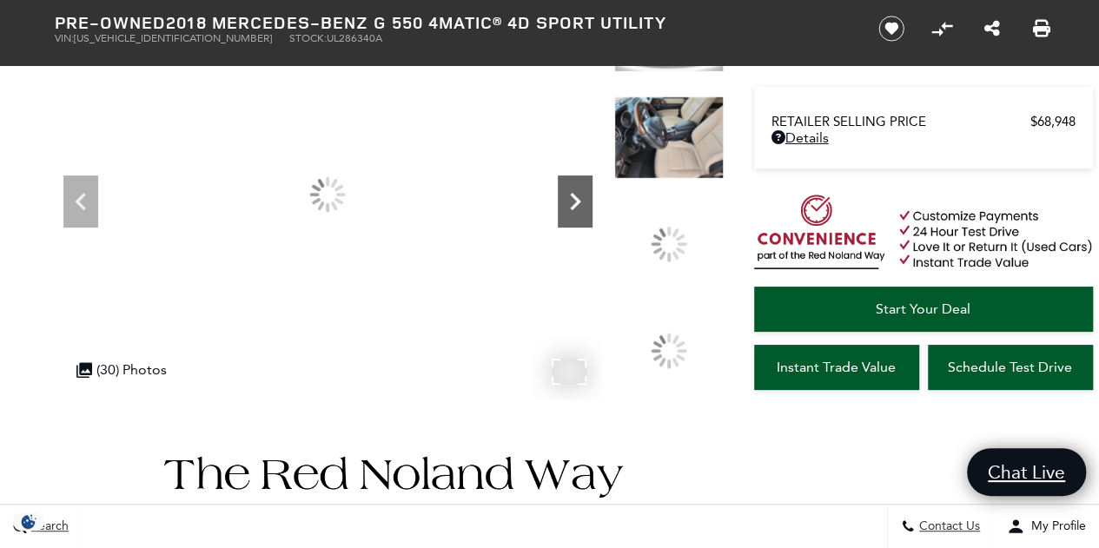
click at [577, 198] on icon "Next" at bounding box center [575, 201] width 10 height 17
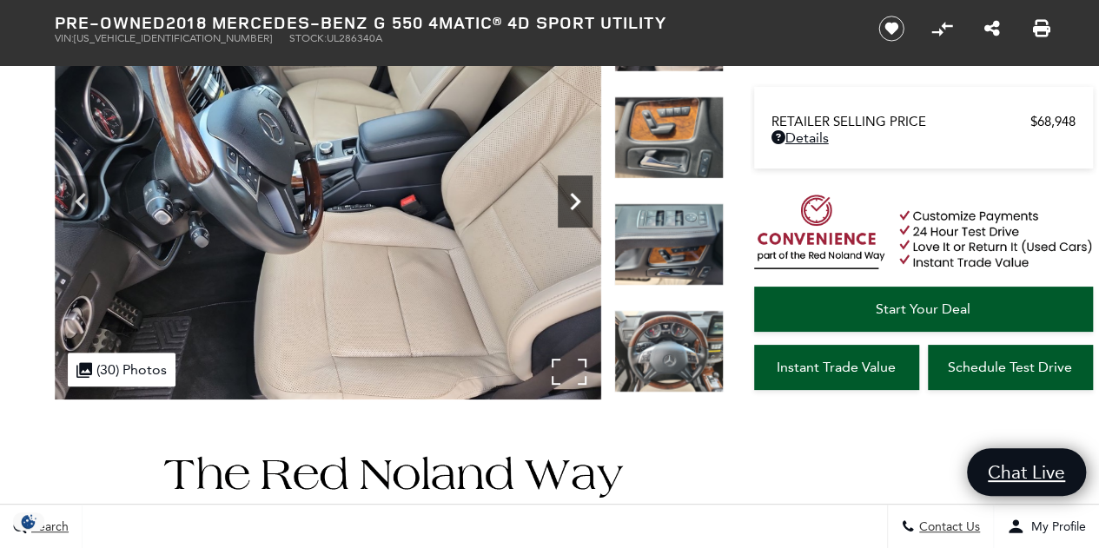
click at [577, 198] on icon "Next" at bounding box center [575, 201] width 10 height 17
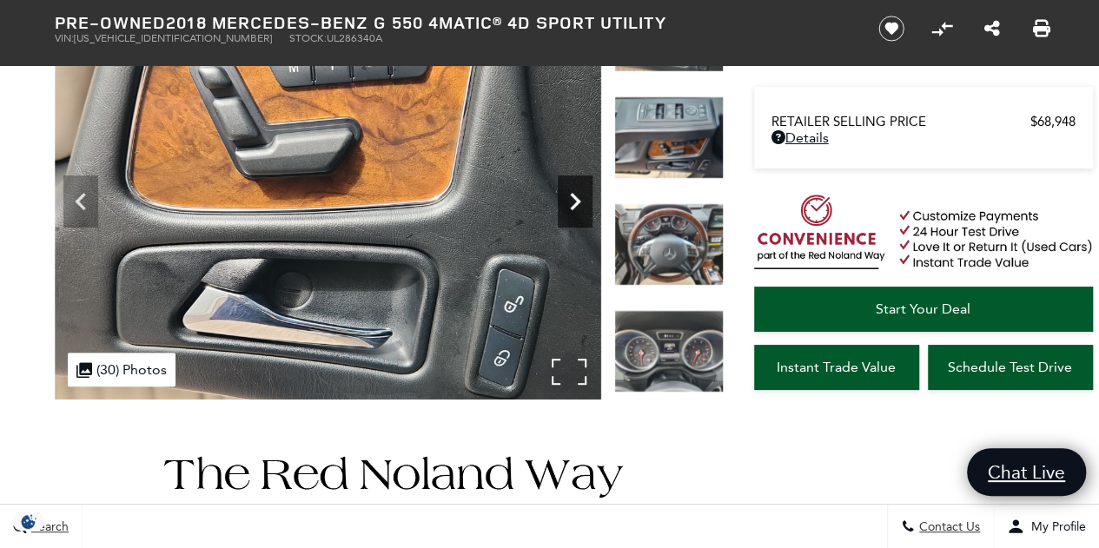
click at [577, 198] on icon "Next" at bounding box center [575, 201] width 10 height 17
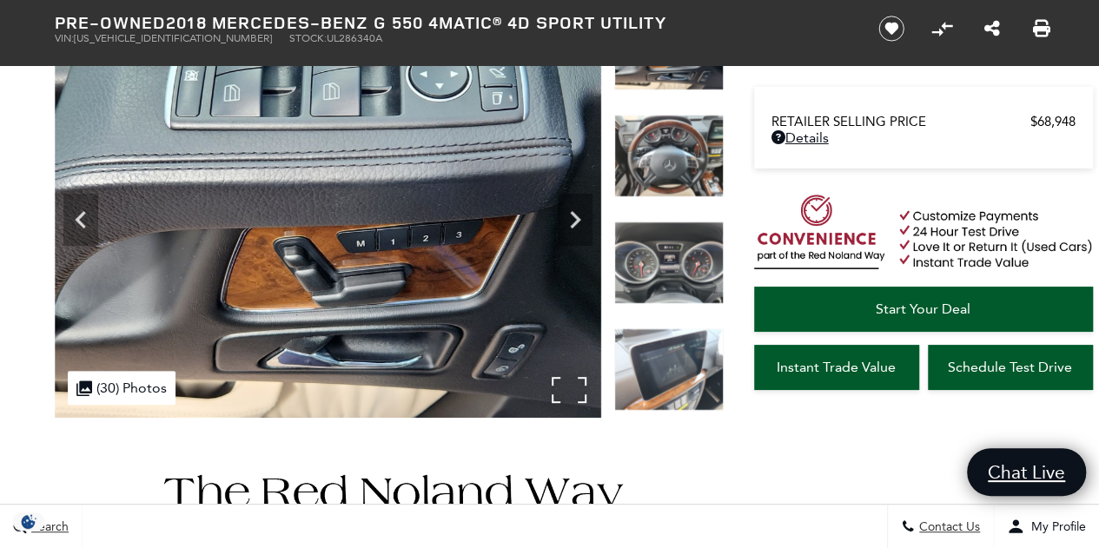
scroll to position [172, 0]
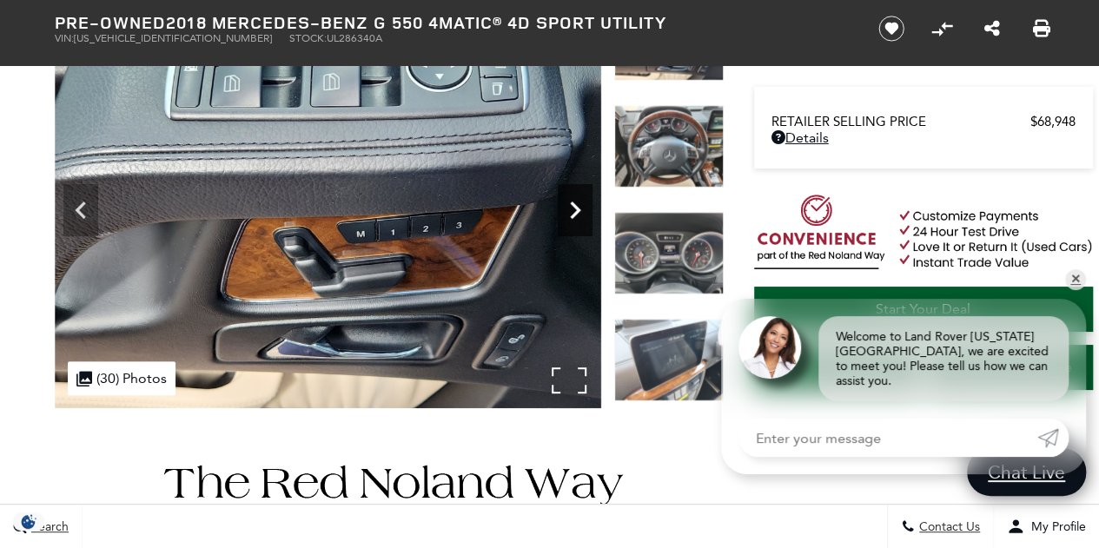
click at [573, 208] on icon "Next" at bounding box center [575, 210] width 35 height 35
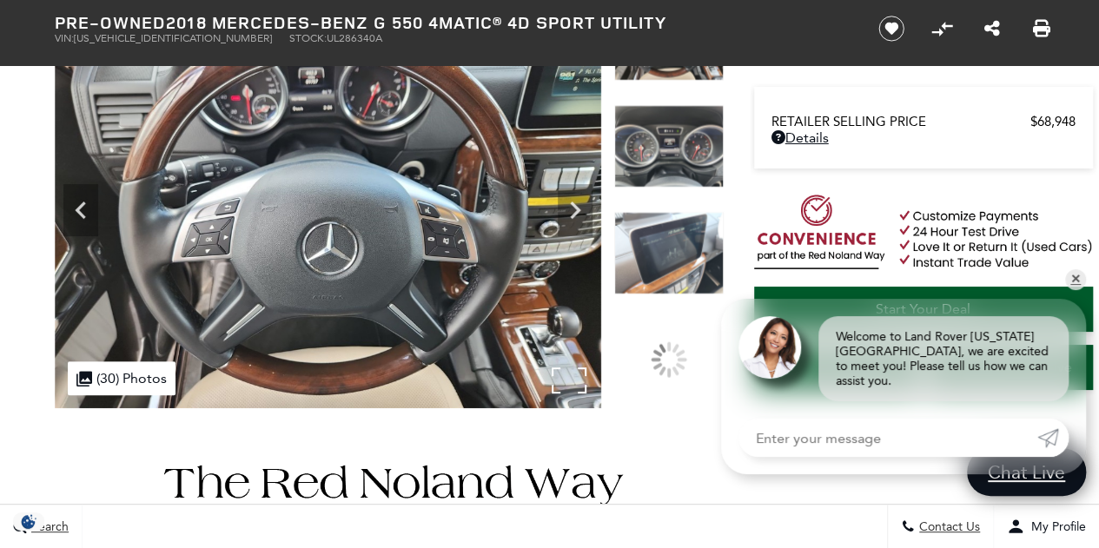
scroll to position [0, 0]
